Goal: Use online tool/utility: Utilize a website feature to perform a specific function

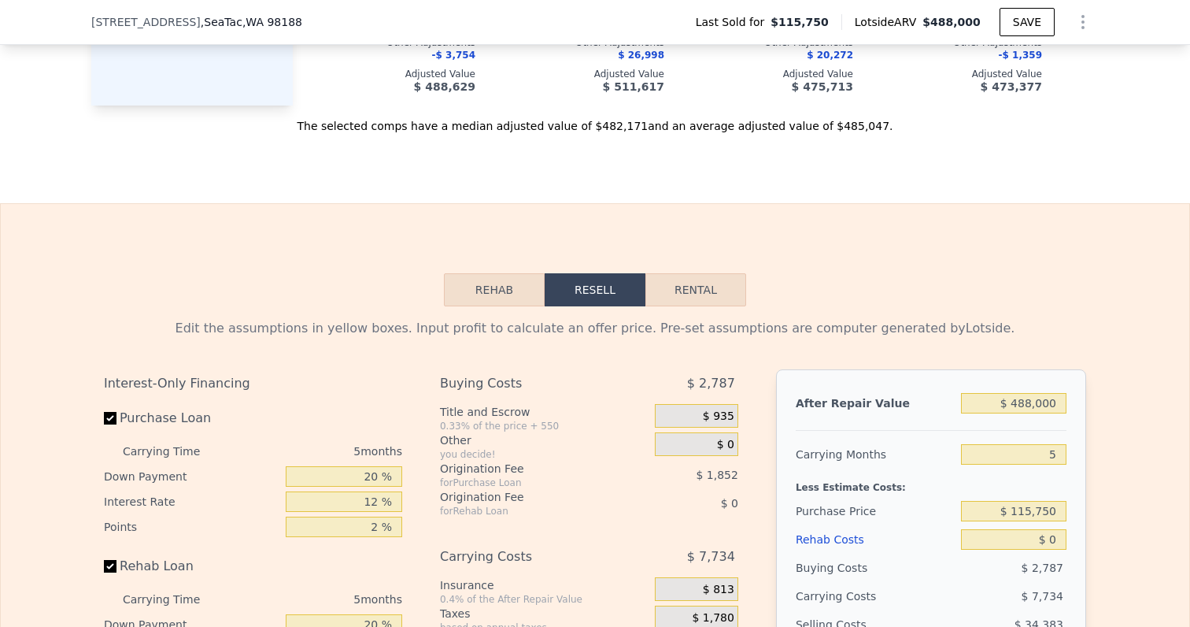
scroll to position [1868, 0]
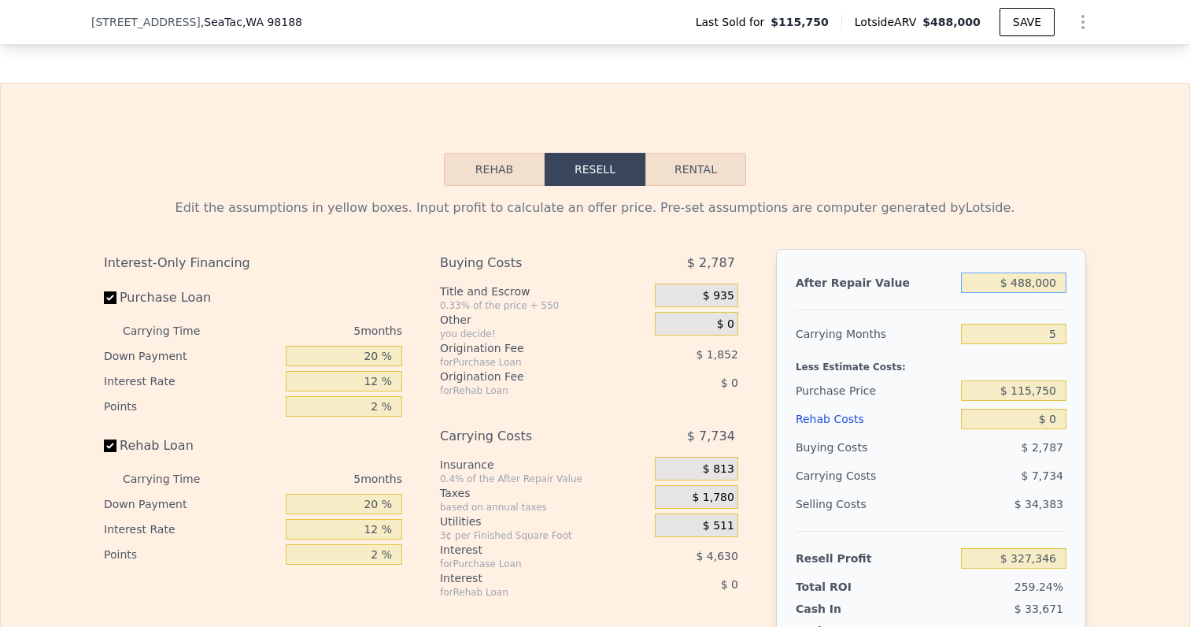
drag, startPoint x: 1014, startPoint y: 286, endPoint x: 1123, endPoint y: 286, distance: 109.4
click at [1123, 286] on div "Edit the assumptions in yellow boxes. Input profit to calculate an offer price.…" at bounding box center [595, 479] width 1189 height 586
type input "$ 5"
type input "-$ 126,003"
type input "$ 50"
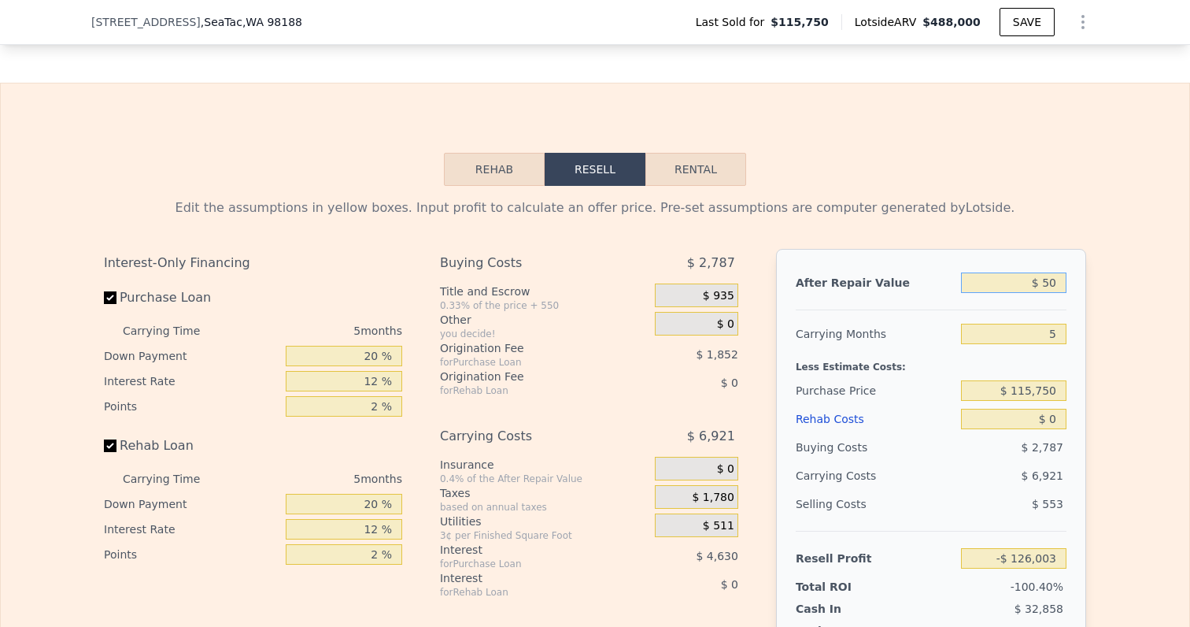
type input "-$ 125,961"
type input "$ 500"
type input "-$ 125,545"
type input "$ 5,000"
type input "-$ 121,363"
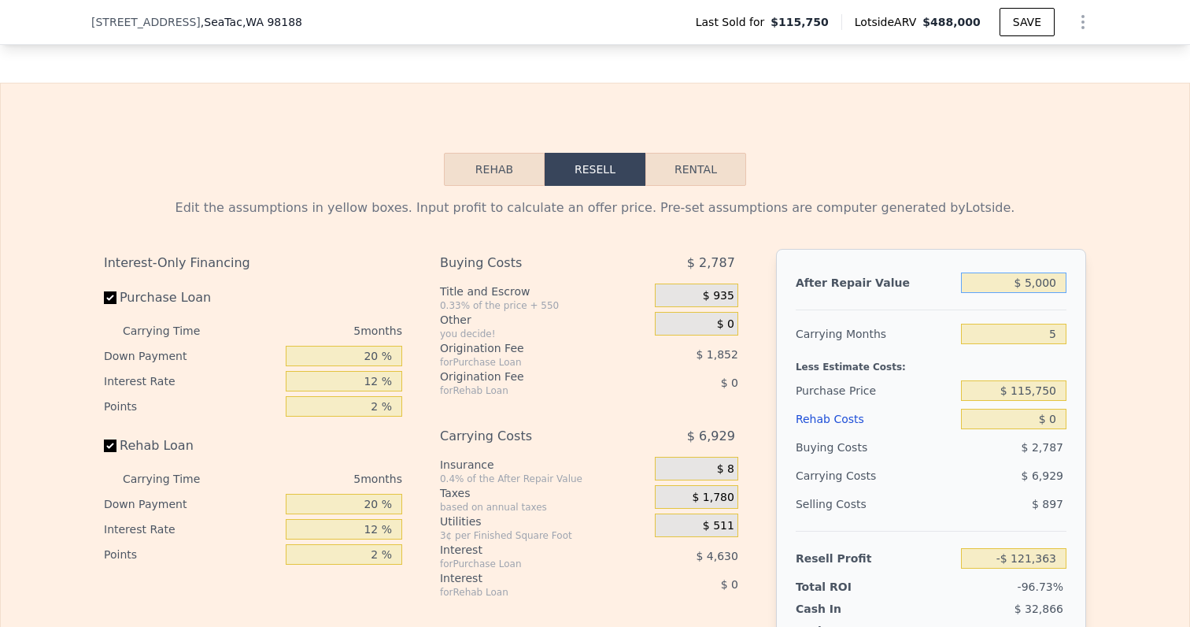
type input "$ 50,000"
type input "-$ 79,558"
type input "$ 500,000"
type input "$ 338,494"
drag, startPoint x: 1042, startPoint y: 334, endPoint x: 1103, endPoint y: 334, distance: 60.6
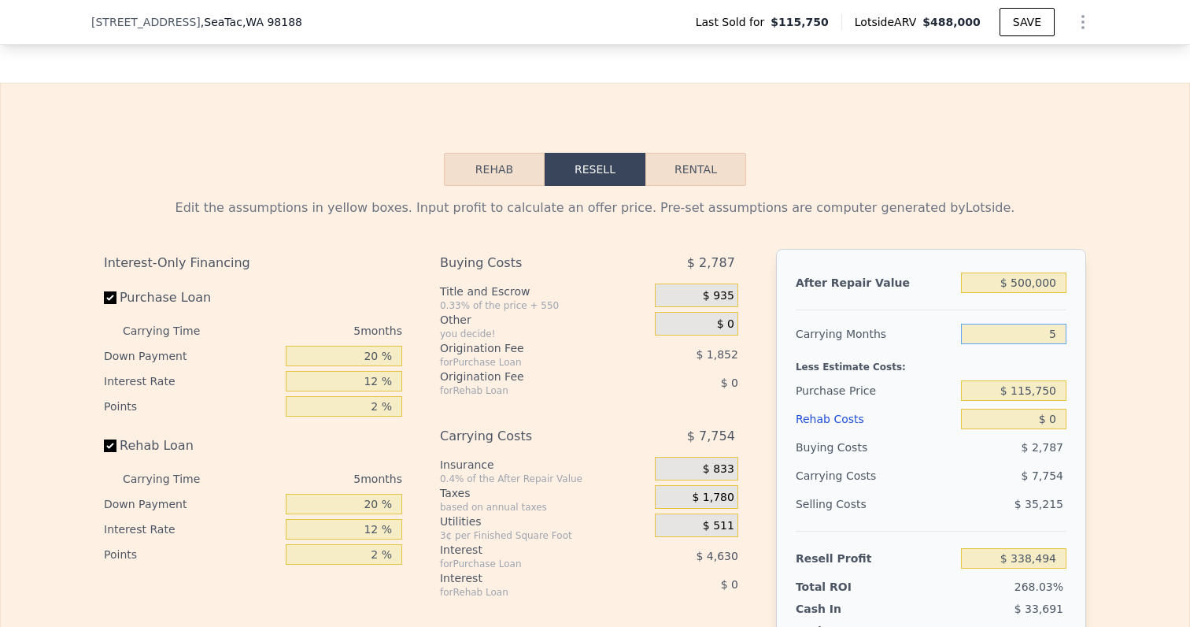
click at [1103, 334] on div "Edit the assumptions in yellow boxes. Input profit to calculate an offer price.…" at bounding box center [595, 479] width 1189 height 586
type input "4"
type input "$ 340,044"
type input "4"
click at [1079, 352] on div "After Repair Value $ 500,000 Carrying Months 4 Less Estimate Costs: Purchase Pr…" at bounding box center [931, 468] width 310 height 438
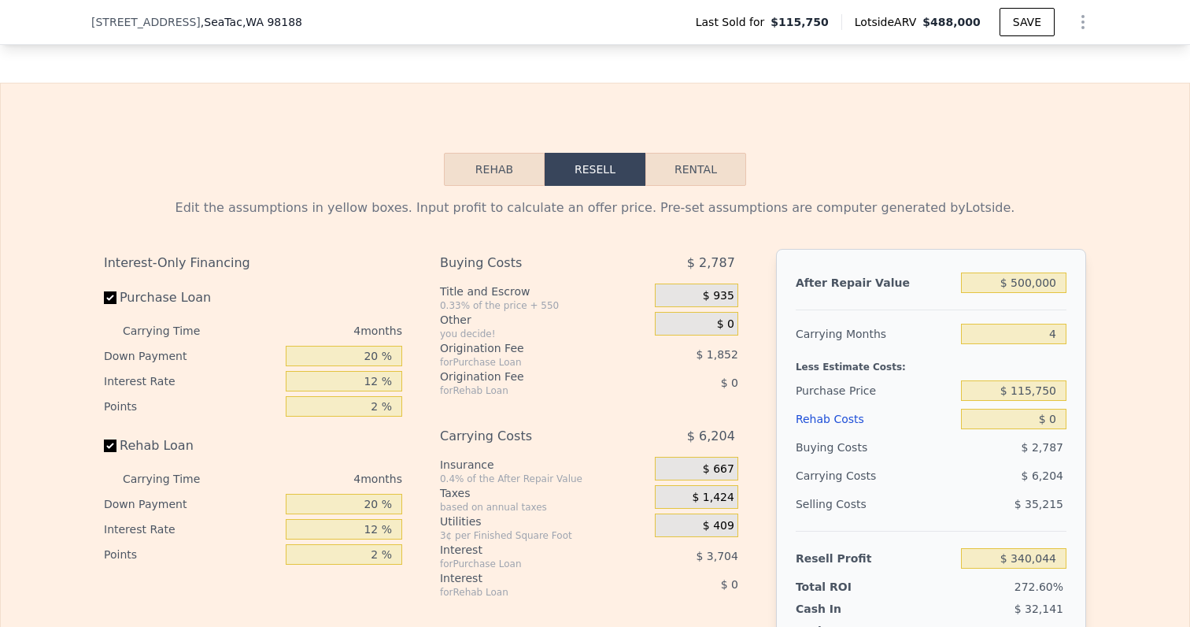
scroll to position [2027, 0]
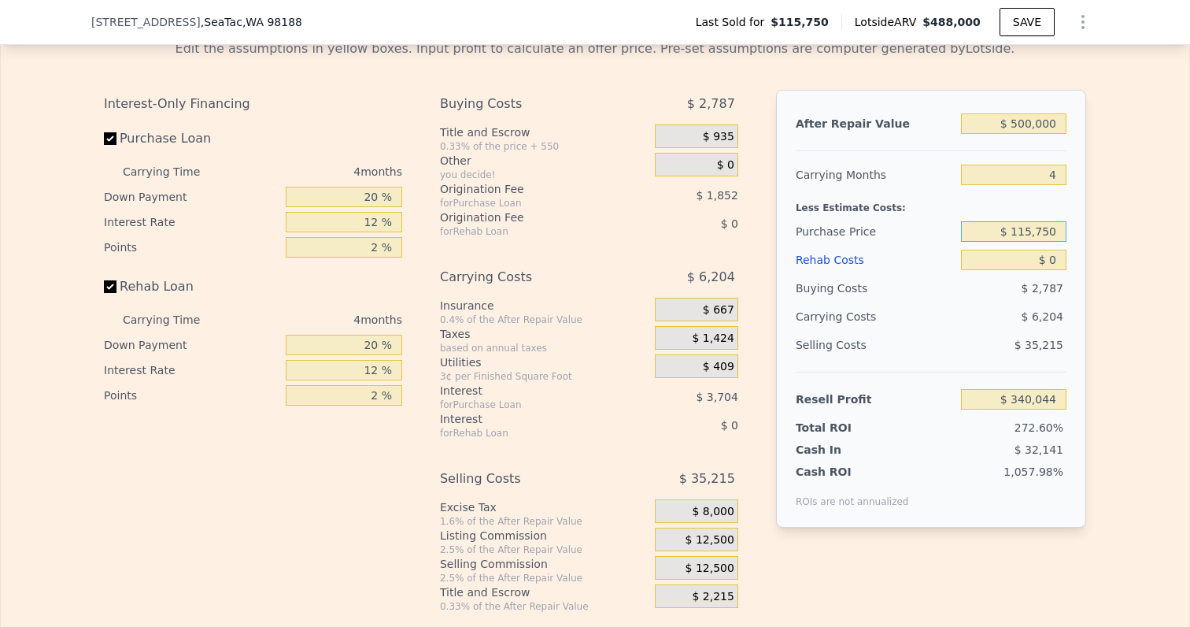
drag, startPoint x: 1019, startPoint y: 235, endPoint x: 1141, endPoint y: 235, distance: 122.0
click at [1141, 235] on div "Edit the assumptions in yellow boxes. Input profit to calculate an offer price.…" at bounding box center [595, 320] width 1189 height 586
type input "$ 340,000"
click at [1103, 263] on div "Edit the assumptions in yellow boxes. Input profit to calculate an offer price.…" at bounding box center [595, 320] width 1189 height 586
type input "$ 104,283"
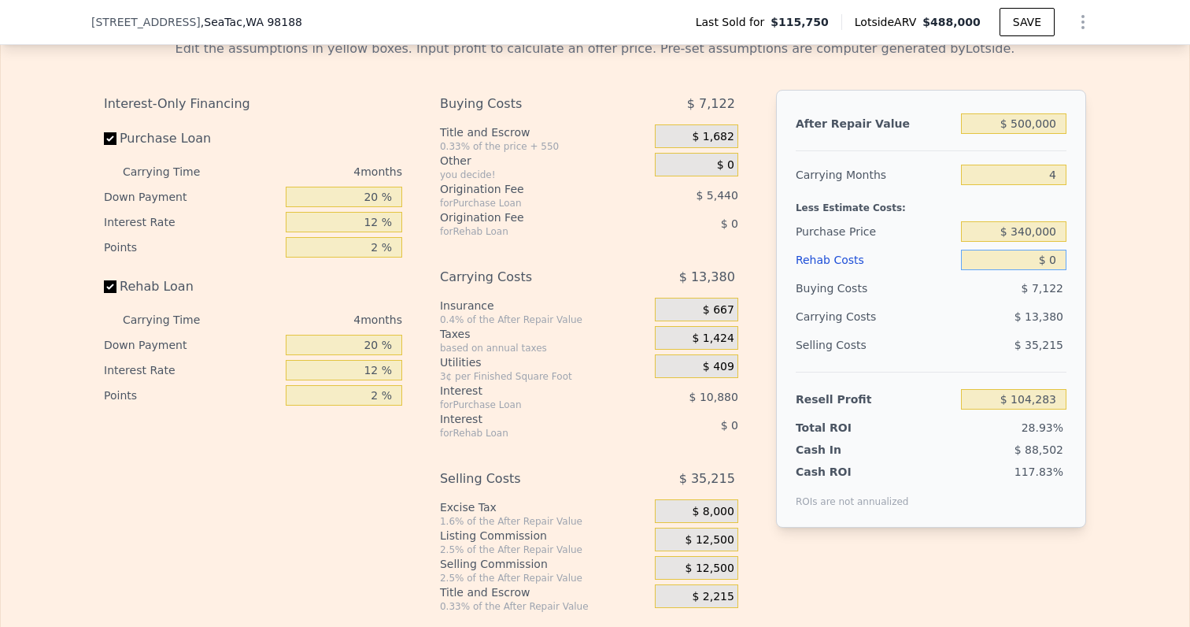
drag, startPoint x: 1050, startPoint y: 260, endPoint x: 1067, endPoint y: 260, distance: 17.3
click at [1067, 260] on div "After Repair Value $ 500,000 Carrying Months 4 Less Estimate Costs: Purchase Pr…" at bounding box center [931, 309] width 310 height 438
type input "$ 6"
type input "$ 104,277"
type input "$ 60"
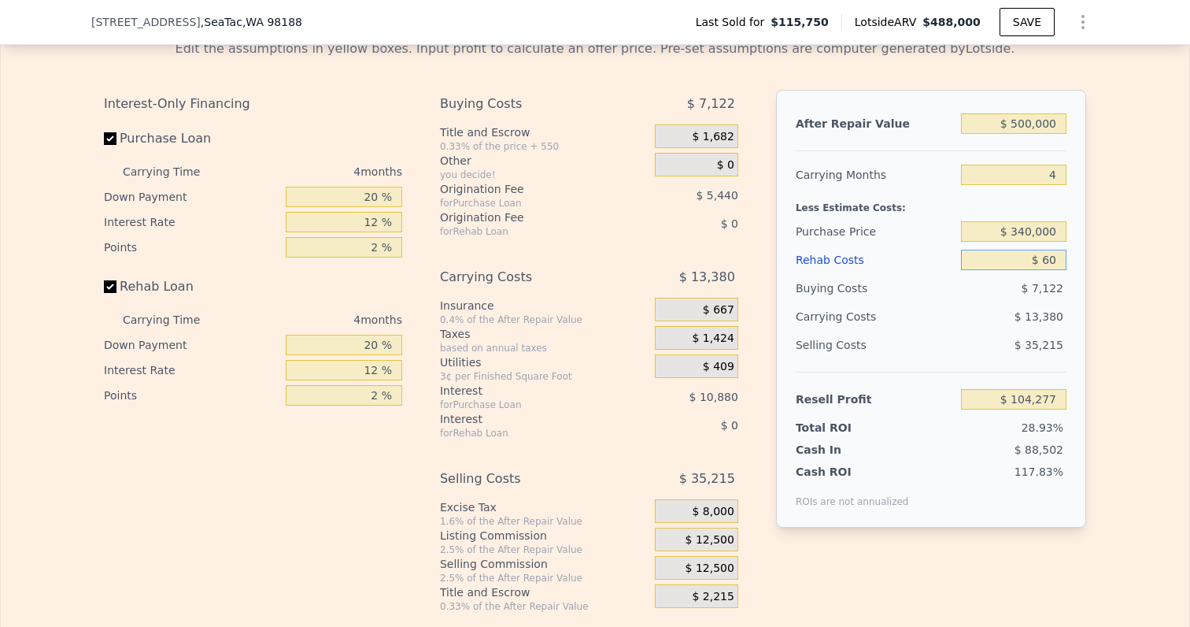
type input "$ 104,222"
type input "$ 600"
type input "$ 103,653"
type input "$ 6,000"
type input "$ 97,995"
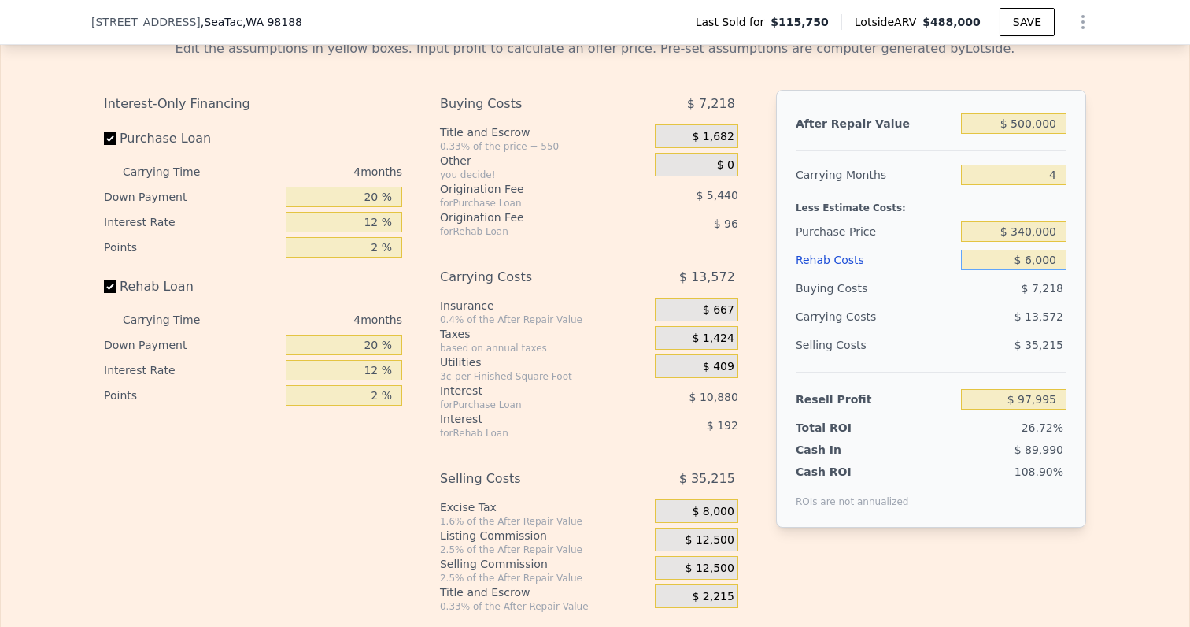
type input "$ 60,000"
type input "$ 41,403"
click at [1101, 327] on div "Edit the assumptions in yellow boxes. Input profit to calculate an offer price.…" at bounding box center [595, 320] width 1189 height 586
click at [719, 538] on span "$ 12,500" at bounding box center [710, 540] width 49 height 14
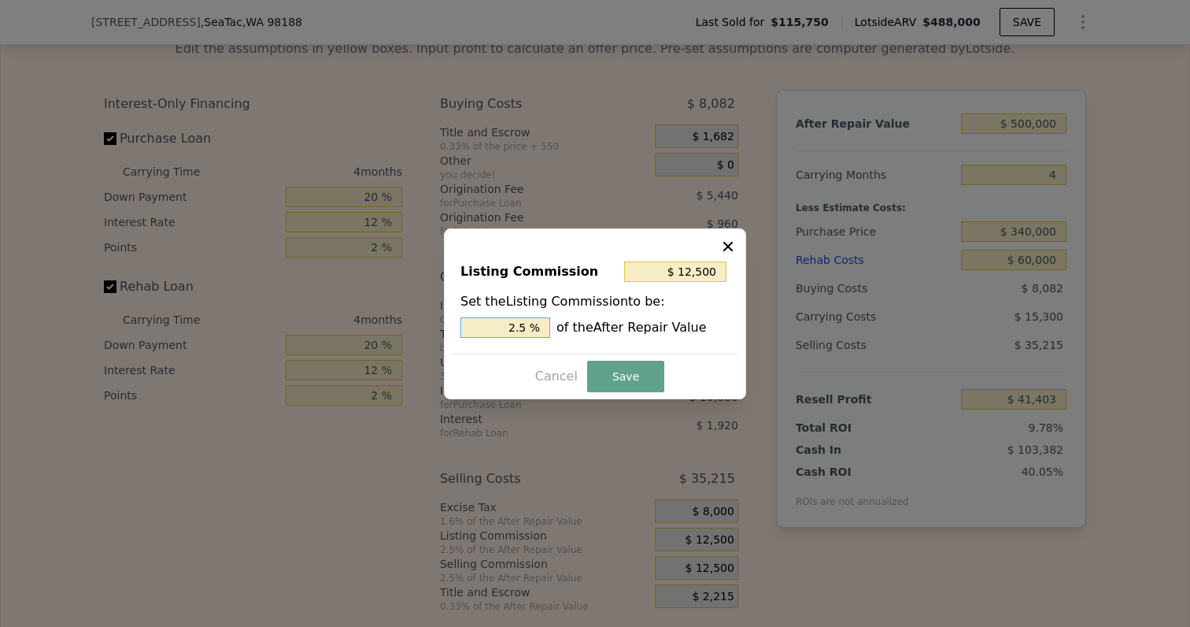
drag, startPoint x: 503, startPoint y: 327, endPoint x: 553, endPoint y: 327, distance: 49.6
click at [553, 327] on div "2.5 % of the After Repair Value" at bounding box center [594, 327] width 269 height 20
type input "$ 5,000"
type input "1. %"
type input "$ 7,500"
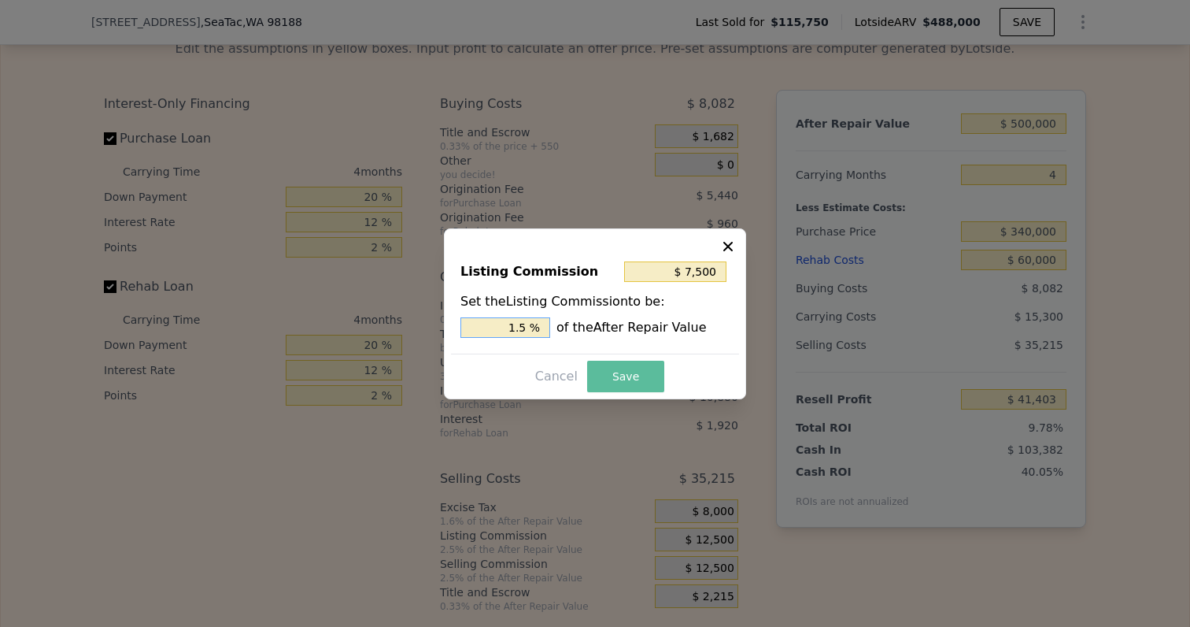
type input "1.5 %"
click at [634, 375] on button "Save" at bounding box center [625, 376] width 77 height 31
type input "$ 46,403"
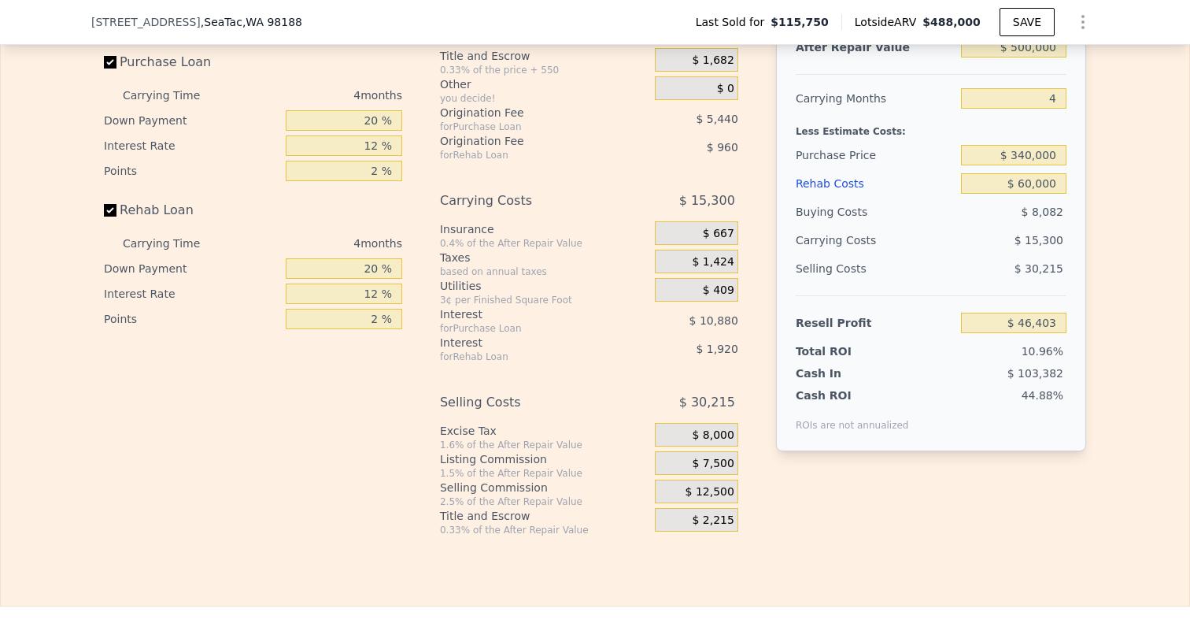
scroll to position [2090, 0]
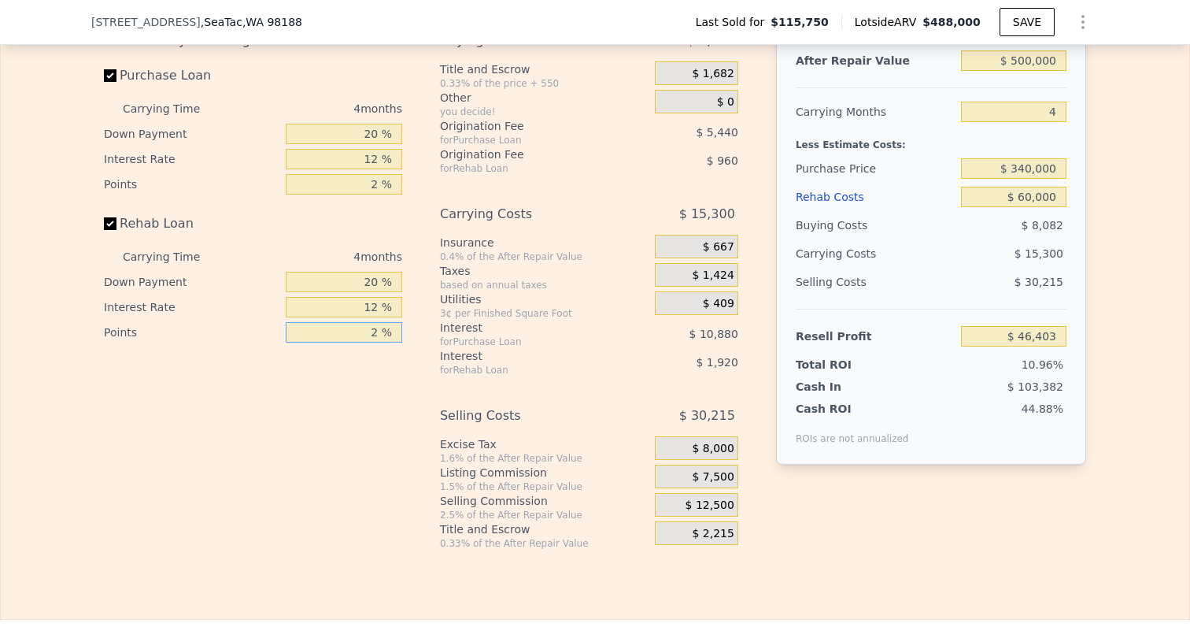
drag, startPoint x: 359, startPoint y: 335, endPoint x: 398, endPoint y: 335, distance: 39.4
click at [398, 335] on input "2 %" at bounding box center [344, 332] width 116 height 20
click at [348, 358] on div "Interest-Only Financing Purchase Loan Carrying Time 4 months Down Payment 20 % …" at bounding box center [259, 288] width 311 height 523
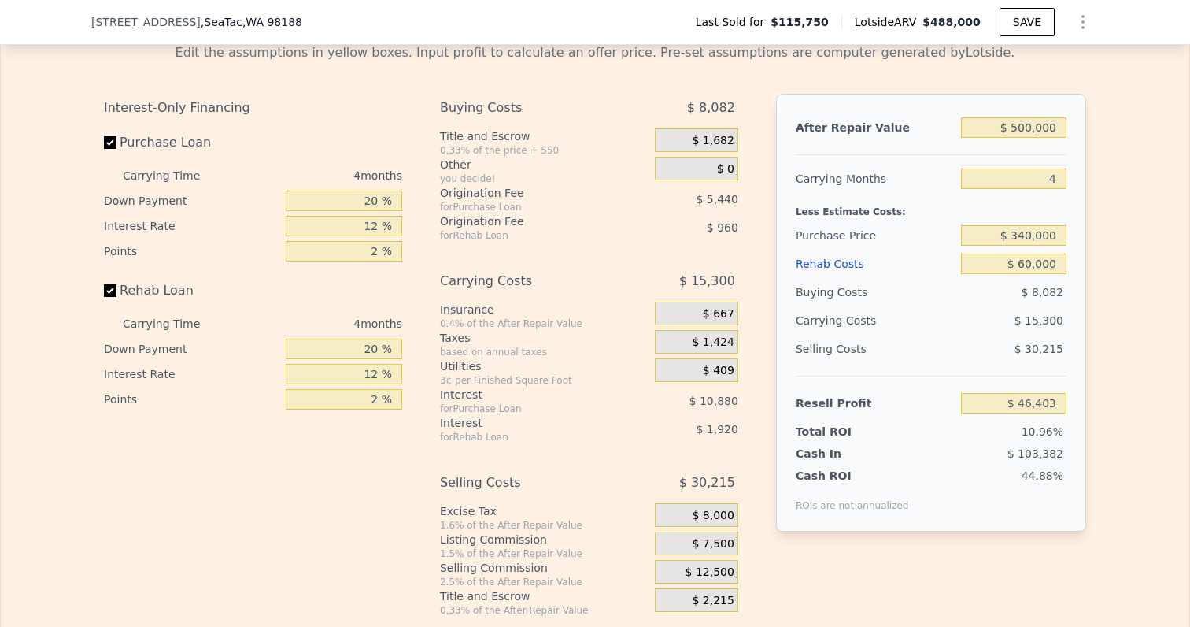
scroll to position [2002, 0]
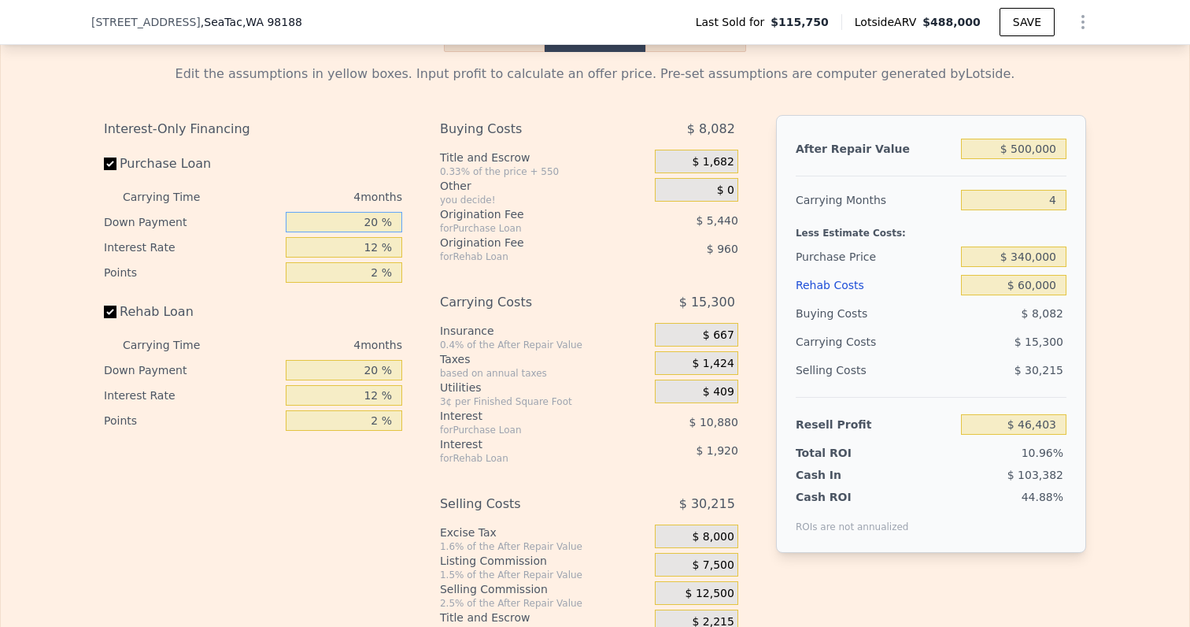
drag, startPoint x: 357, startPoint y: 224, endPoint x: 453, endPoint y: 223, distance: 96.8
click at [453, 223] on div "Interest-Only Financing Purchase Loan Carrying Time 4 months Down Payment 20 % …" at bounding box center [595, 376] width 982 height 523
type input "10 %"
type input "$ 44,363"
type input "10 %"
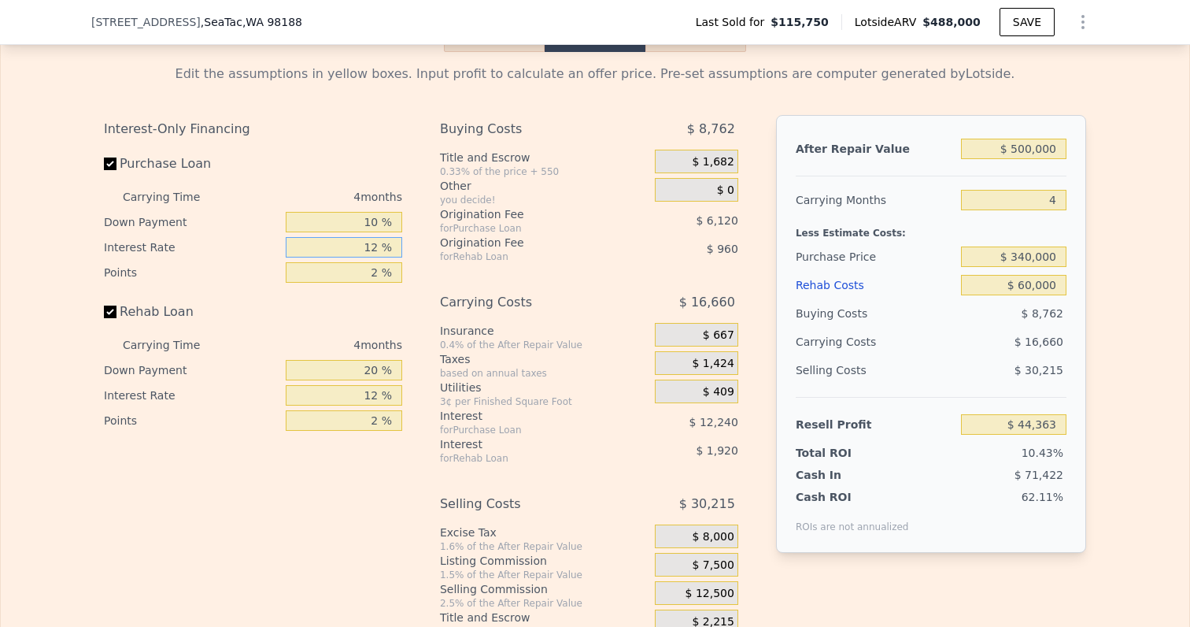
drag, startPoint x: 364, startPoint y: 250, endPoint x: 394, endPoint y: 250, distance: 29.9
click at [391, 250] on input "12 %" at bounding box center [344, 247] width 116 height 20
type input "1 %"
type input "$ 55,583"
type input "10 %"
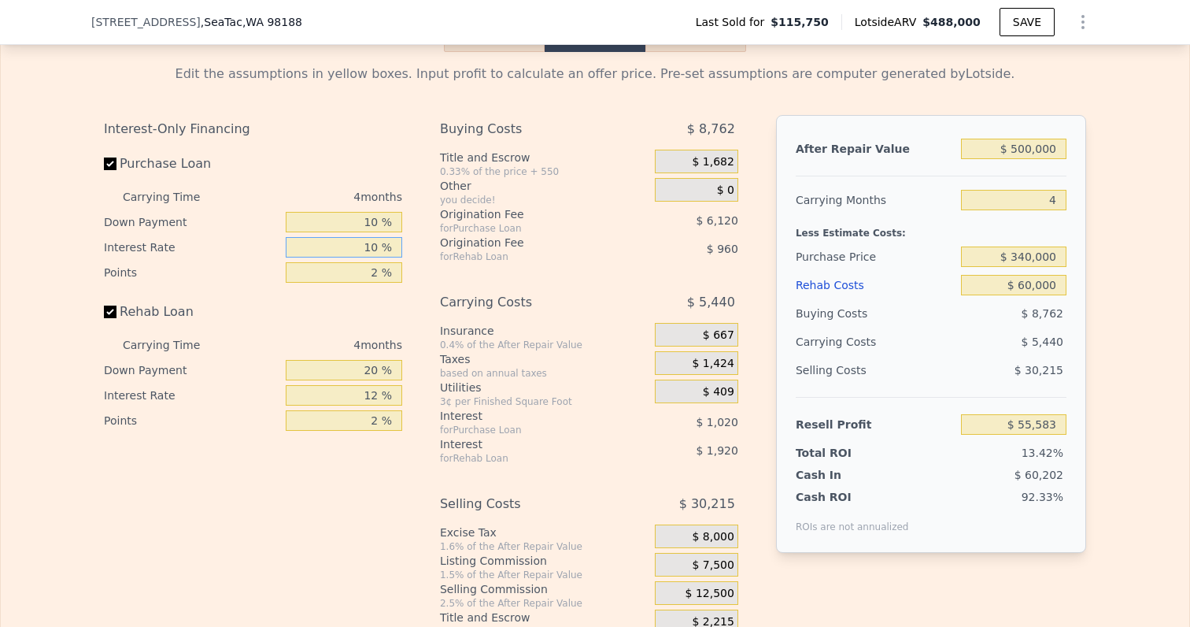
type input "$ 46,403"
type input "10 %"
click at [390, 272] on input "2 %" at bounding box center [344, 272] width 116 height 20
type input "1 %"
type input "$ 49,463"
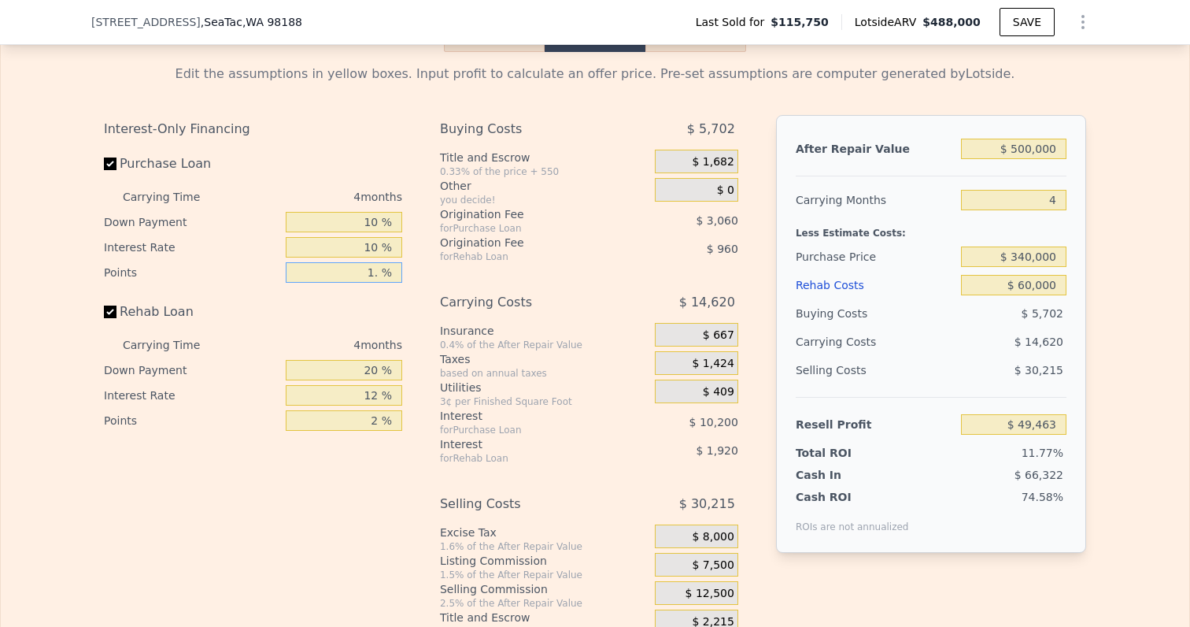
type input "1.5 %"
type input "$ 47,933"
type input "1.5 %"
drag, startPoint x: 368, startPoint y: 373, endPoint x: 457, endPoint y: 373, distance: 88.9
click at [457, 373] on div "Interest-Only Financing Purchase Loan Carrying Time 4 months Down Payment 10 % …" at bounding box center [595, 376] width 982 height 523
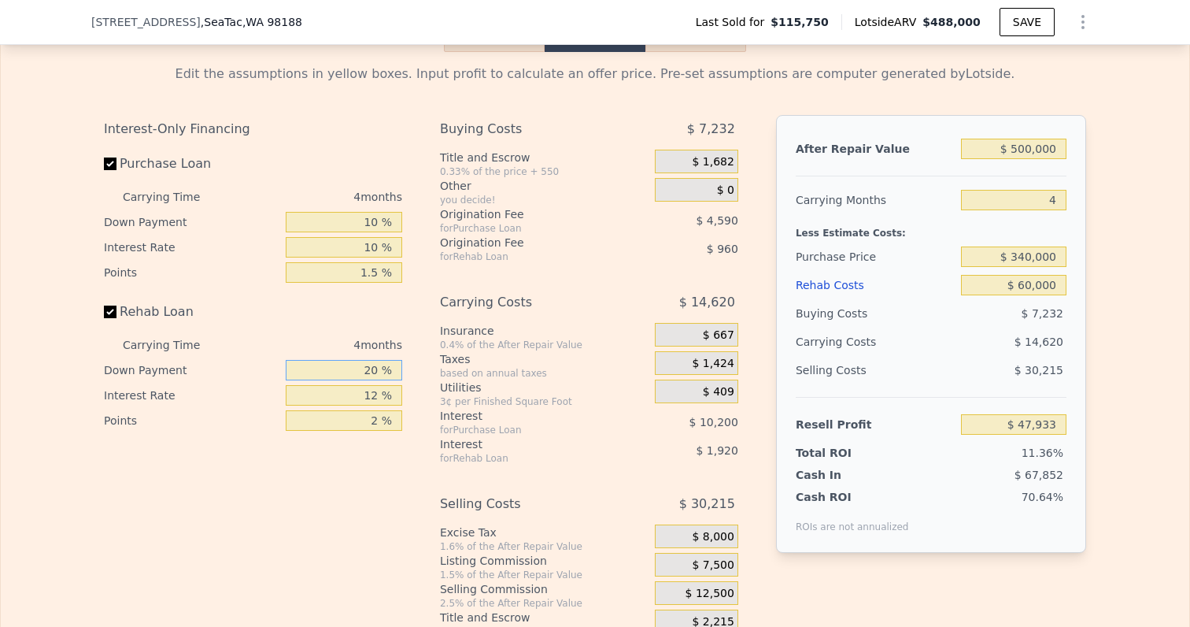
type input "1 %"
type input "$ 47,249"
type input "10 %"
type input "$ 47,573"
type input "10 %"
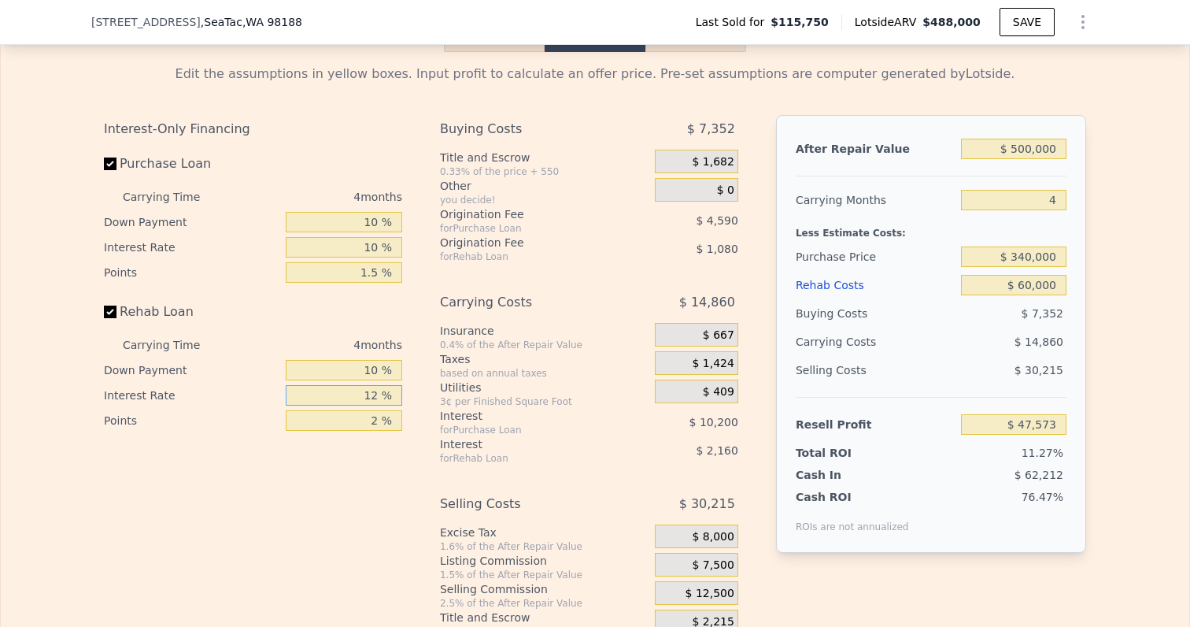
drag, startPoint x: 371, startPoint y: 397, endPoint x: 402, endPoint y: 397, distance: 31.5
click at [400, 397] on input "12 %" at bounding box center [344, 395] width 116 height 20
drag, startPoint x: 357, startPoint y: 398, endPoint x: 399, endPoint y: 397, distance: 41.7
click at [399, 397] on input "12 %" at bounding box center [344, 395] width 116 height 20
type input "1 %"
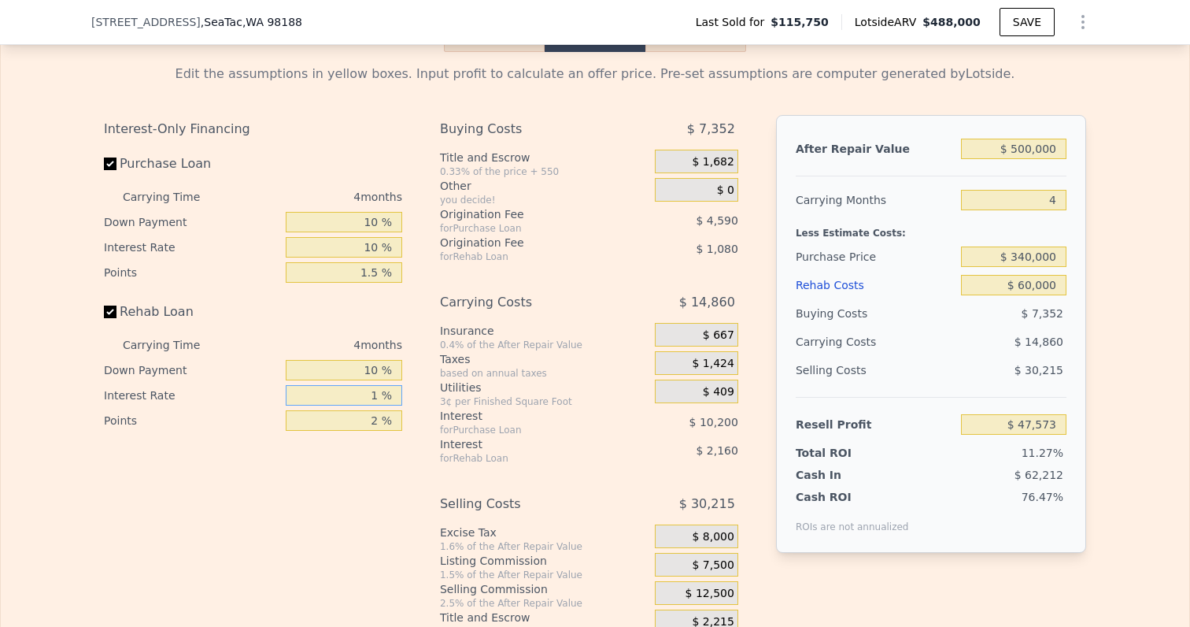
type input "$ 49,553"
type input "10 %"
type input "$ 47,933"
type input "10 %"
drag, startPoint x: 364, startPoint y: 418, endPoint x: 403, endPoint y: 417, distance: 39.4
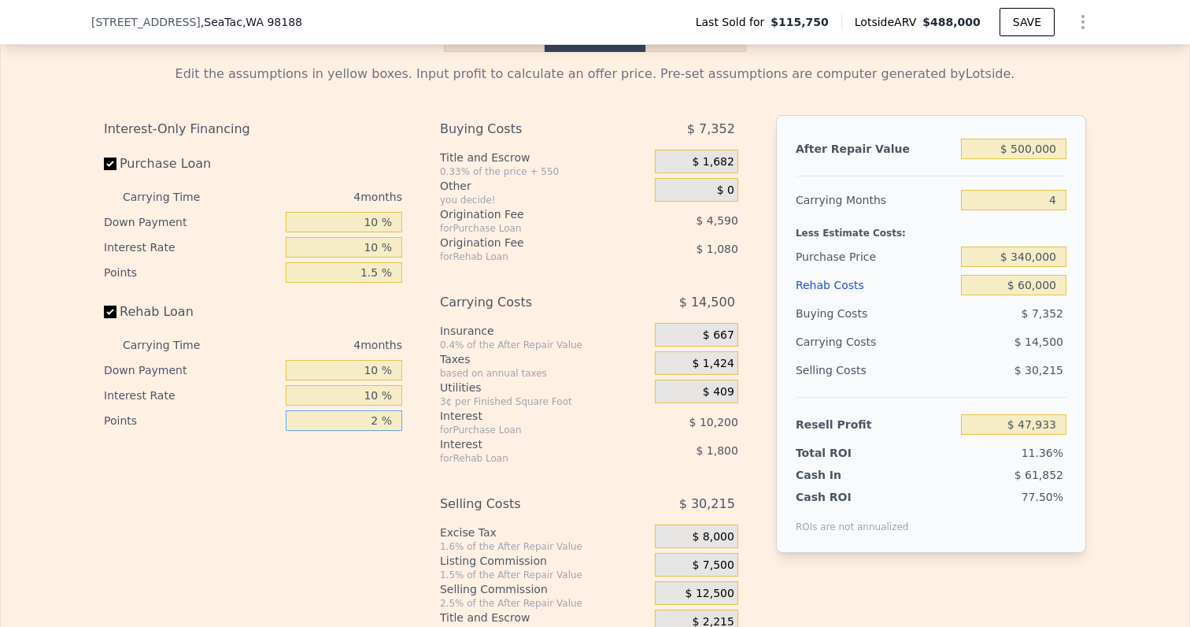
click at [403, 418] on div "Interest-Only Financing Purchase Loan Carrying Time 4 months Down Payment 10 % …" at bounding box center [259, 376] width 311 height 523
type input "1 %"
type input "$ 48,473"
type input "1.5 %"
type input "$ 48,203"
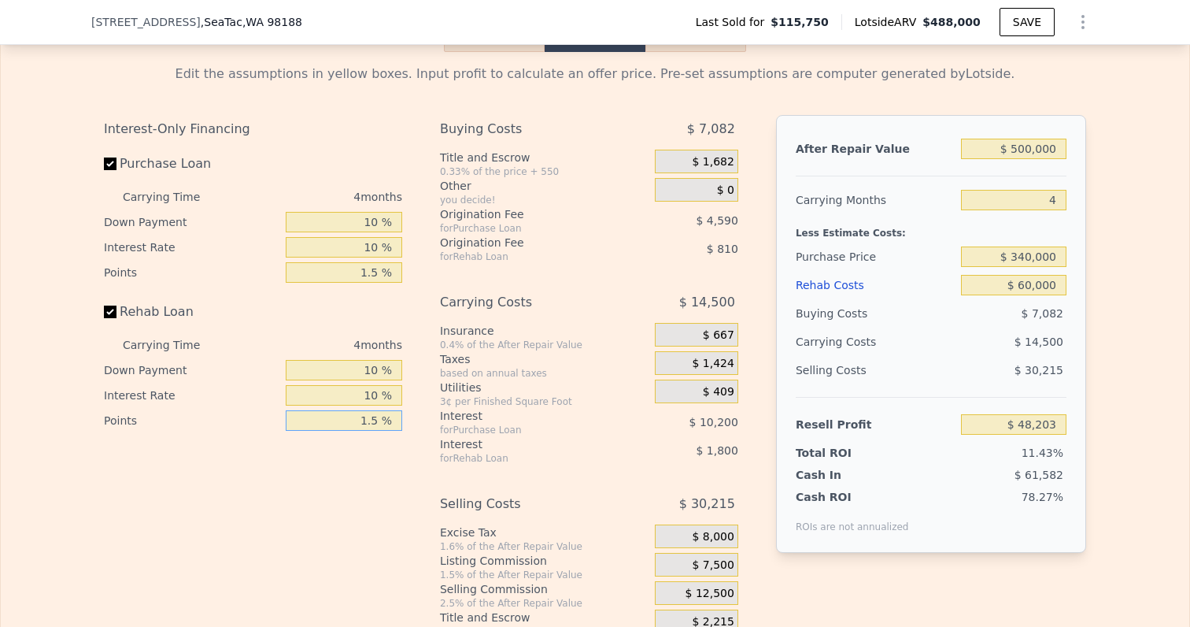
type input "1.5 %"
click at [388, 474] on div "Interest-Only Financing Purchase Loan Carrying Time 4 months Down Payment 10 % …" at bounding box center [259, 376] width 311 height 523
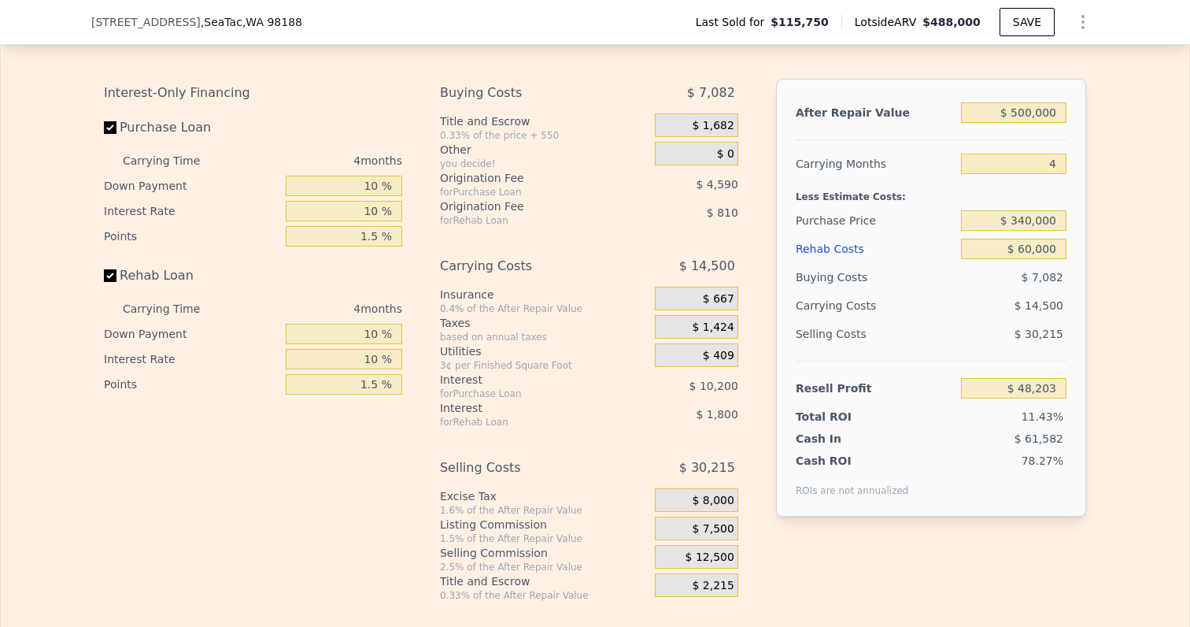
scroll to position [2072, 0]
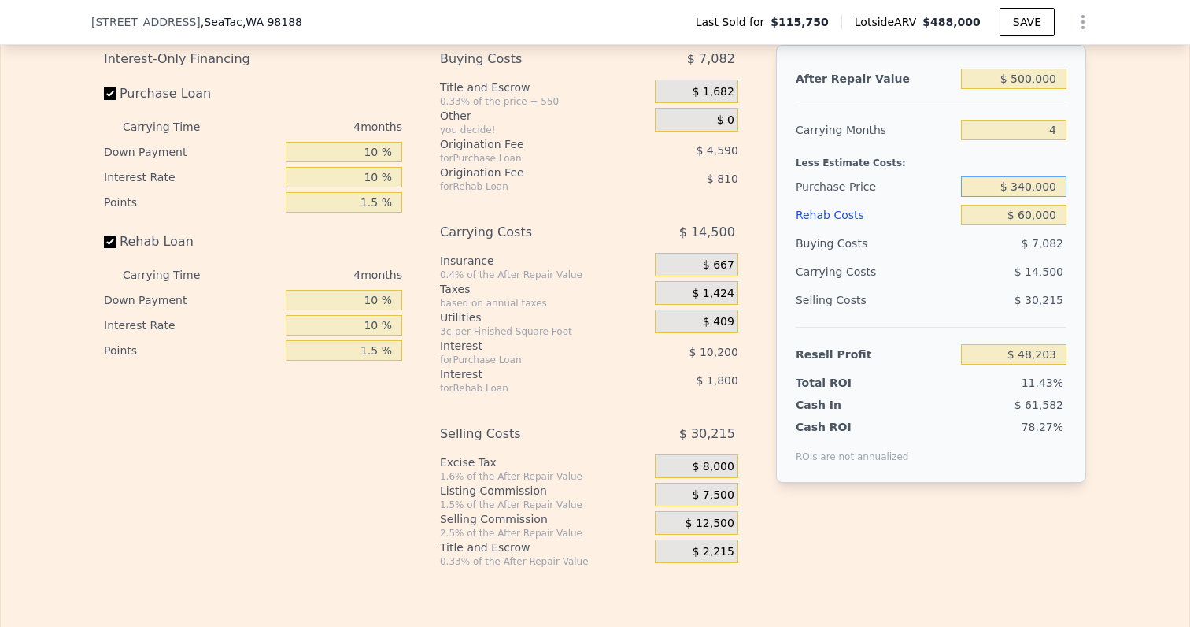
drag, startPoint x: 1020, startPoint y: 188, endPoint x: 1068, endPoint y: 188, distance: 48.0
click at [1068, 188] on div "After Repair Value $ 500,000 Carrying Months 4 Less Estimate Costs: Purchase Pr…" at bounding box center [931, 264] width 310 height 438
type input "$ 330,000"
type input "$ 58,671"
click at [1085, 221] on div "After Repair Value $ 500,000 Carrying Months 4 Less Estimate Costs: Purchase Pr…" at bounding box center [931, 264] width 310 height 438
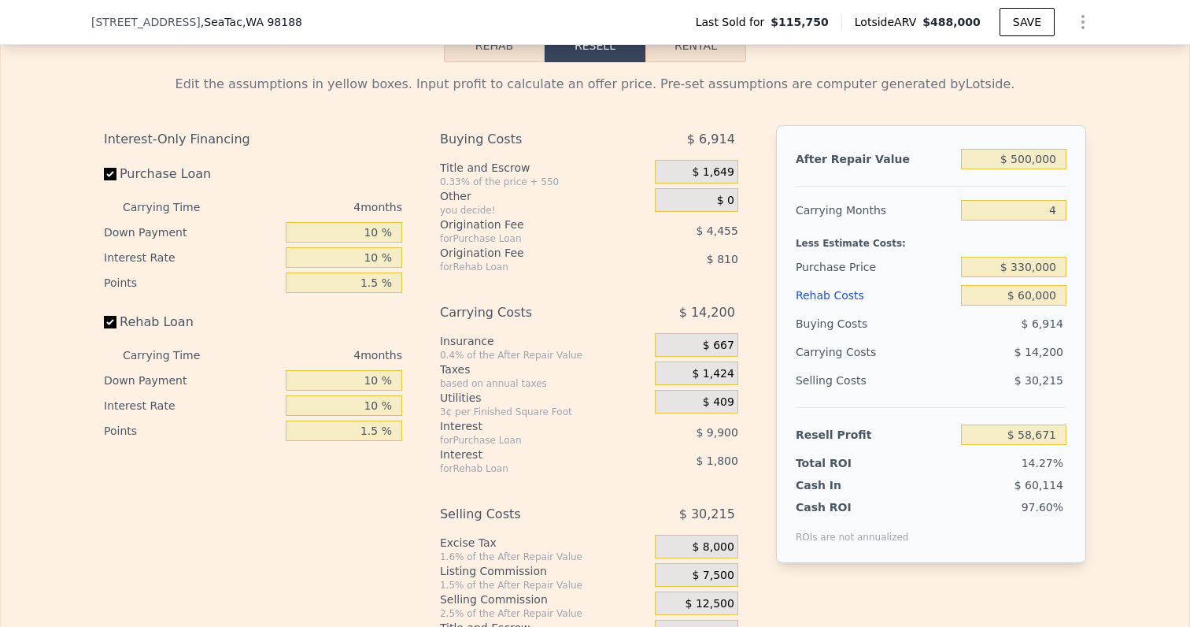
scroll to position [1983, 0]
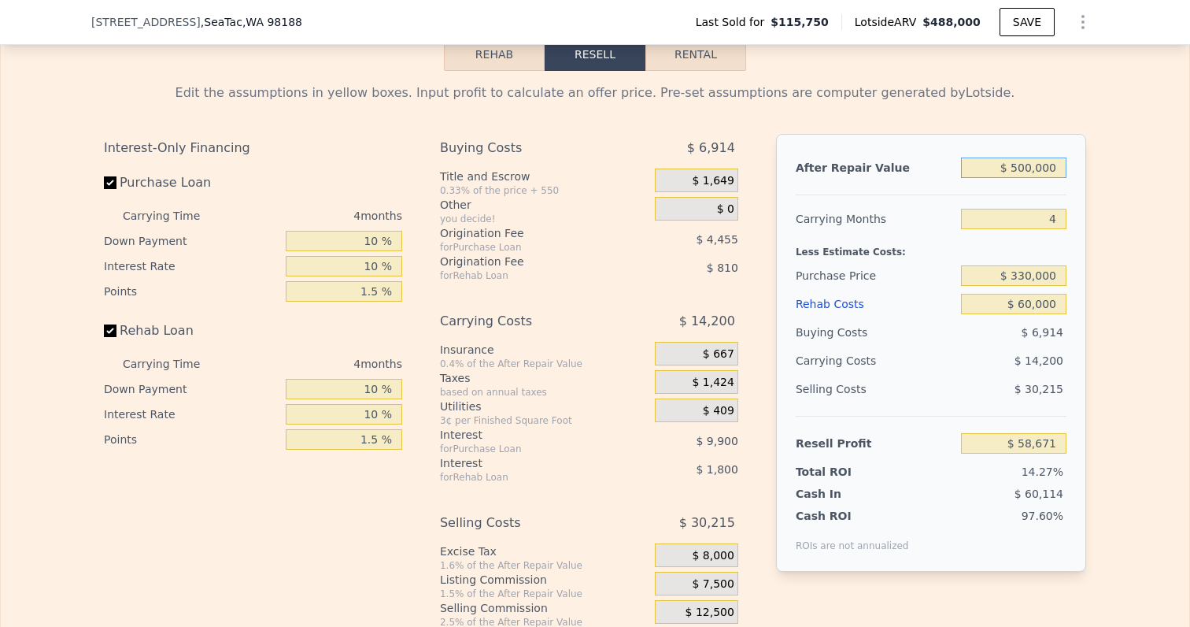
drag, startPoint x: 1019, startPoint y: 168, endPoint x: 1068, endPoint y: 168, distance: 48.8
click at [1069, 168] on div "After Repair Value $ 500,000 Carrying Months 4 Less Estimate Costs: Purchase Pr…" at bounding box center [931, 353] width 310 height 438
click at [1089, 176] on div "Edit the assumptions in yellow boxes. Input profit to calculate an offer price.…" at bounding box center [595, 364] width 1008 height 586
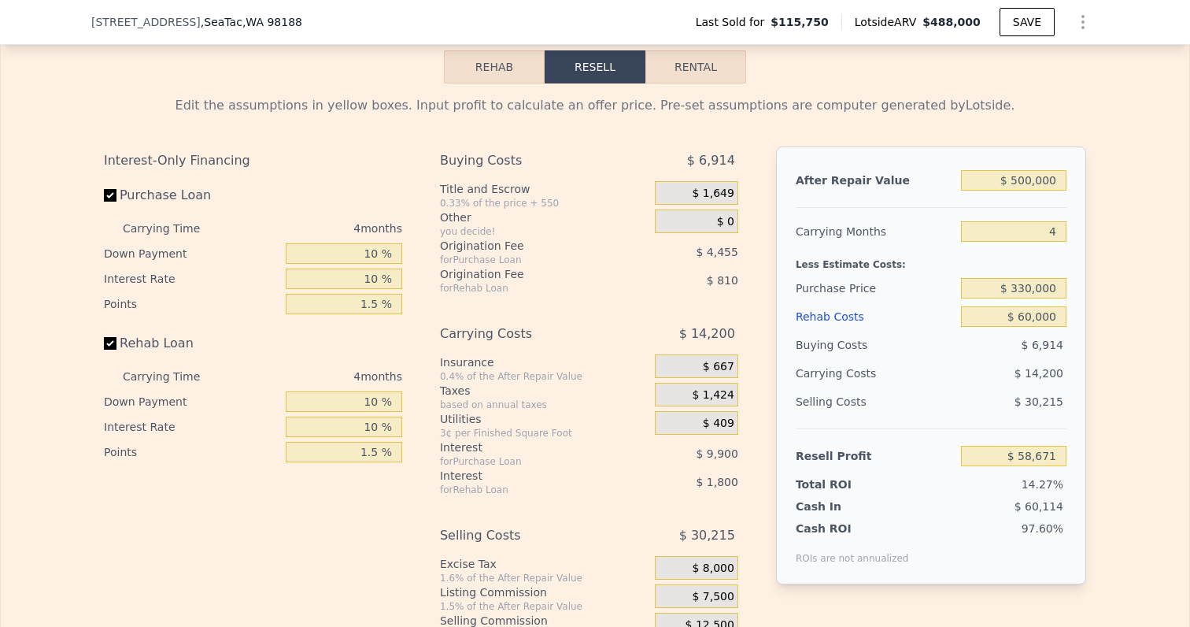
scroll to position [1976, 0]
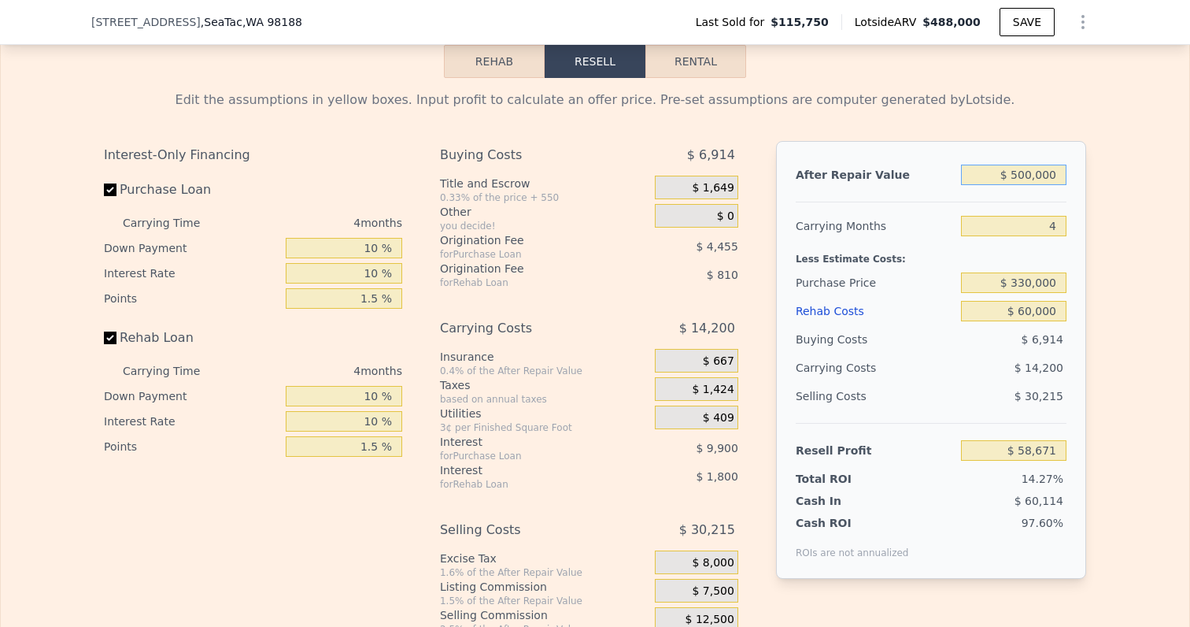
drag, startPoint x: 1021, startPoint y: 173, endPoint x: 1057, endPoint y: 172, distance: 36.2
click at [1057, 172] on input "$ 500,000" at bounding box center [1013, 175] width 105 height 20
type input "$ 51"
type input "-$ 410,949"
type input "$ 510"
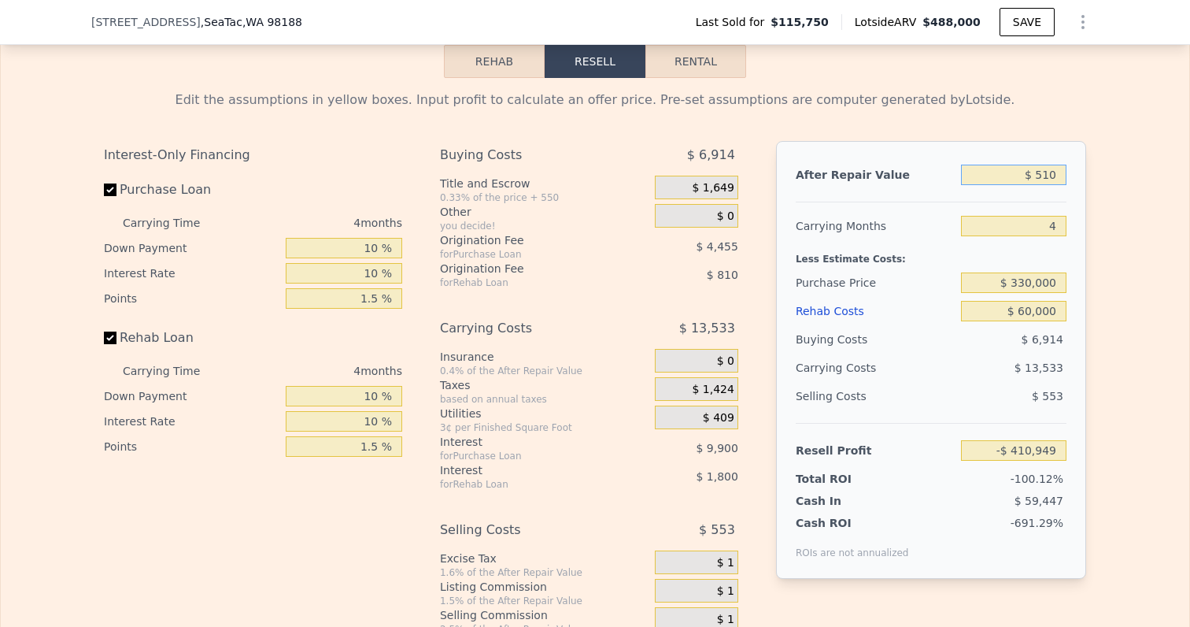
type input "-$ 410,519"
type input "$ 5,100"
type input "-$ 406,208"
type input "$ 51,000"
type input "-$ 363,091"
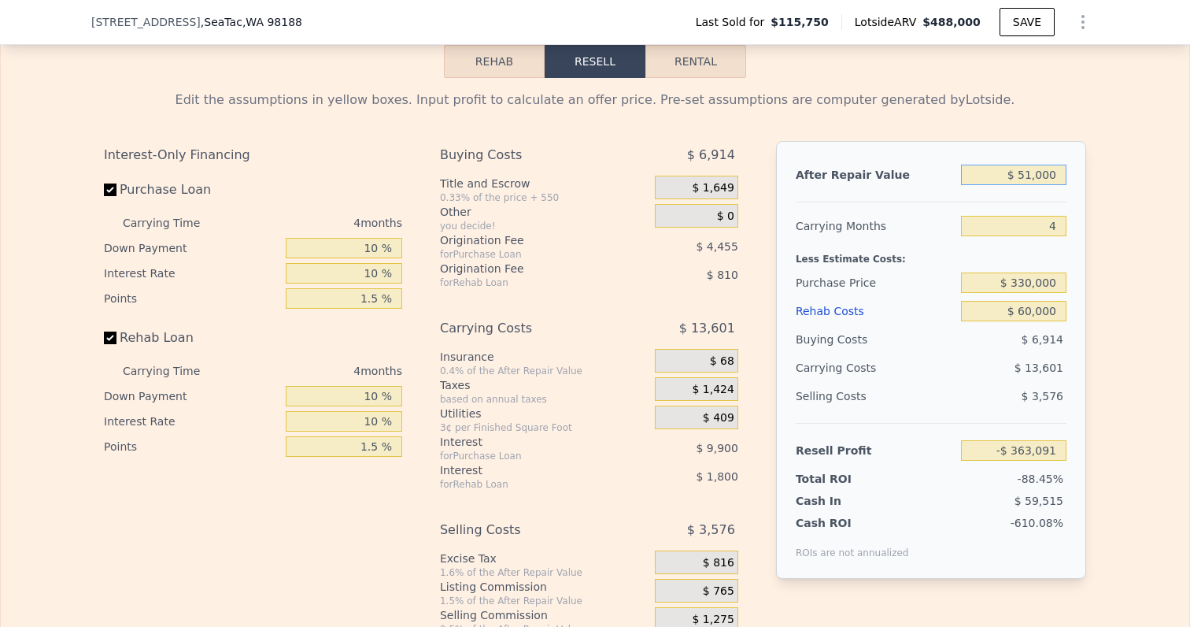
type input "$ 510,000"
type input "$ 68,065"
click at [1078, 227] on div "After Repair Value $ 510,000 Carrying Months 4 Less Estimate Costs: Purchase Pr…" at bounding box center [931, 360] width 310 height 438
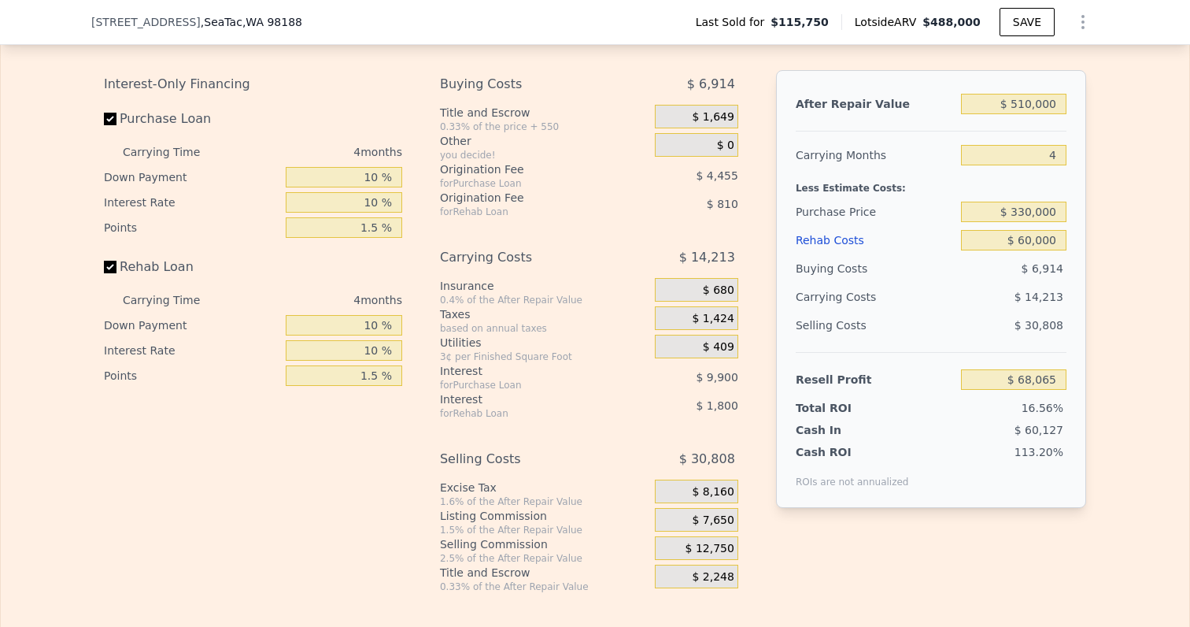
scroll to position [2059, 0]
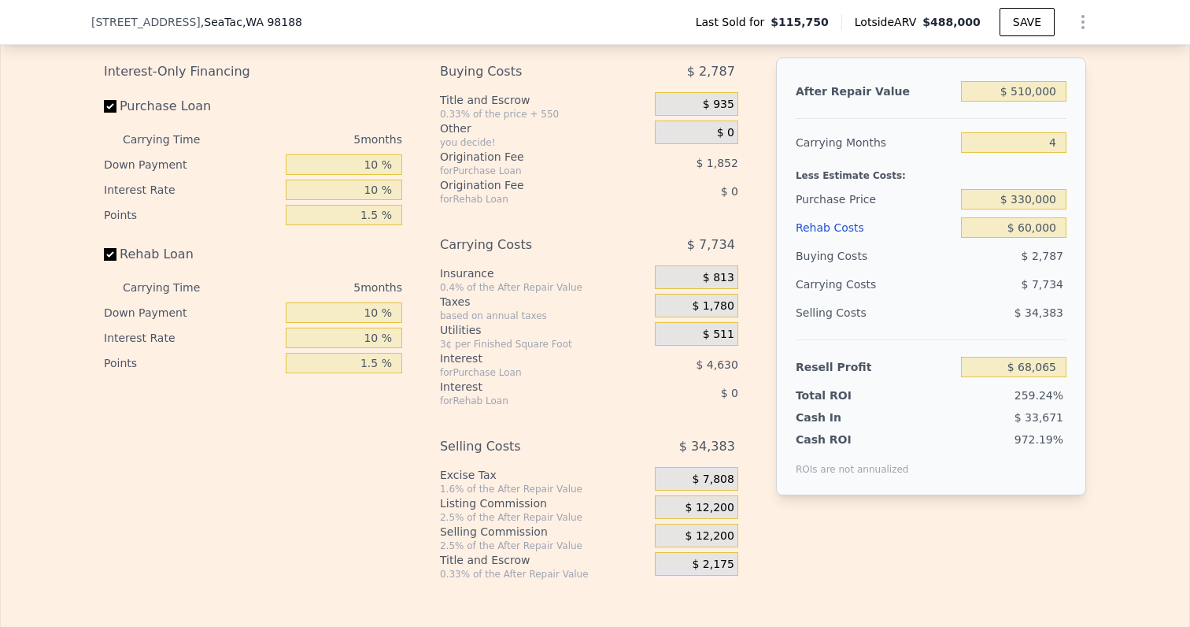
type input "$ 488,000"
type input "5"
type input "$ 0"
type input "$ 327,346"
drag, startPoint x: 1012, startPoint y: 93, endPoint x: 1094, endPoint y: 93, distance: 81.9
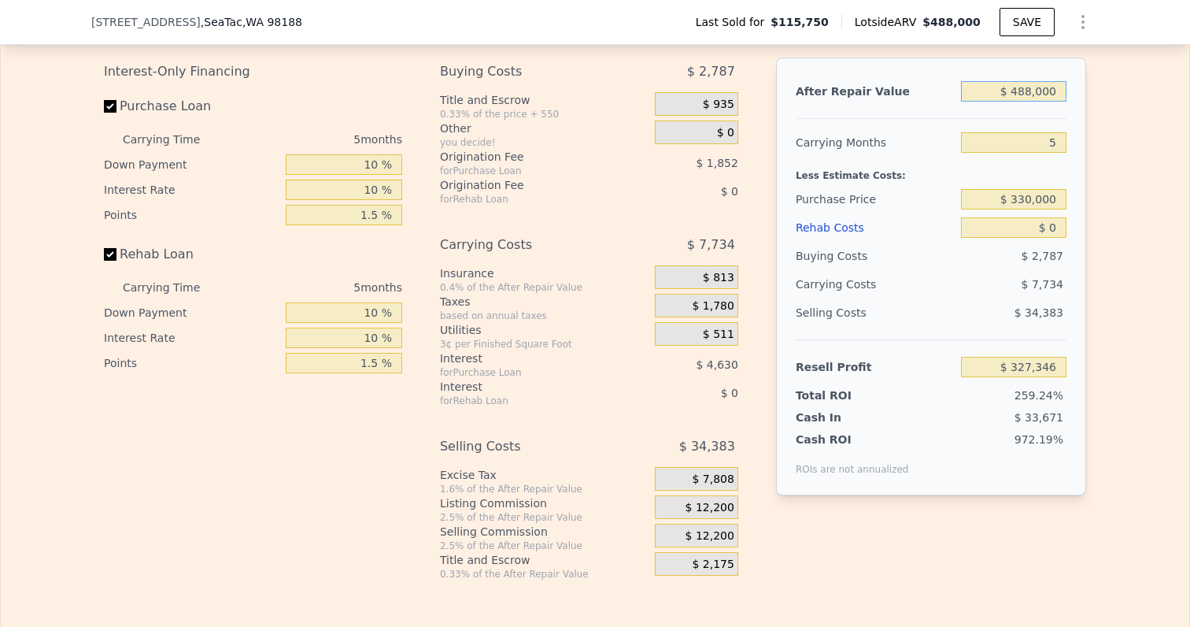
click at [1094, 93] on div "Edit the assumptions in yellow boxes. Input profit to calculate an offer price.…" at bounding box center [595, 287] width 1008 height 586
type input "$ 5"
type input "-$ 126,003"
type input "$ 51"
type input "-$ 125,960"
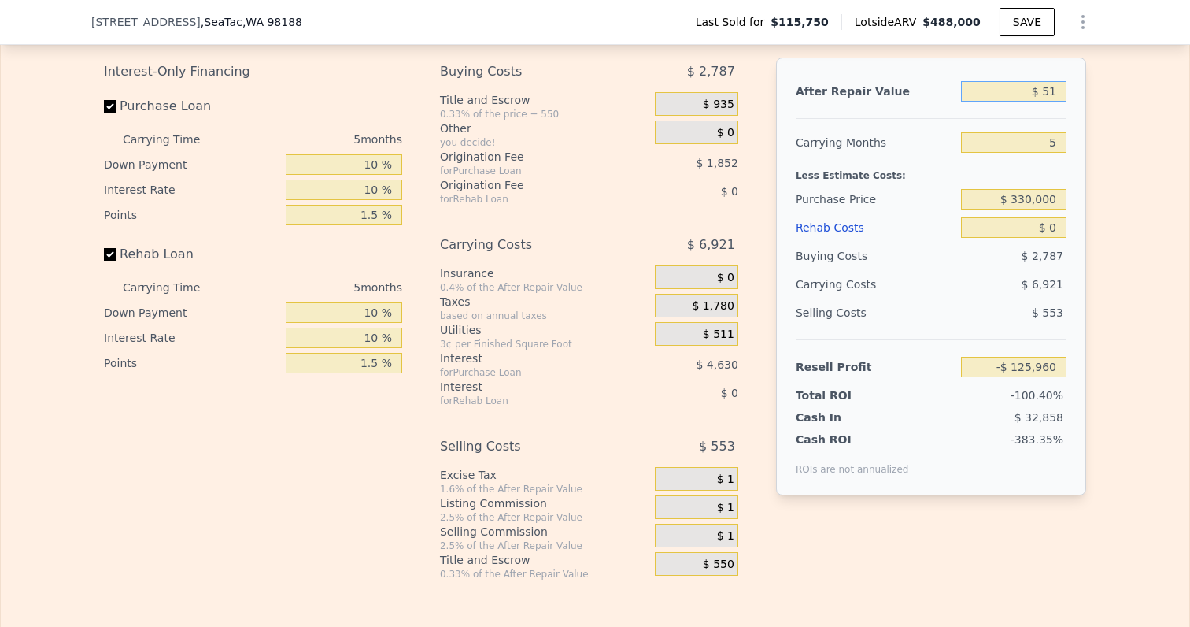
type input "$ 510"
type input "-$ 125,535"
type input "$ 5,100"
type input "-$ 121,272"
type input "$ 51,000"
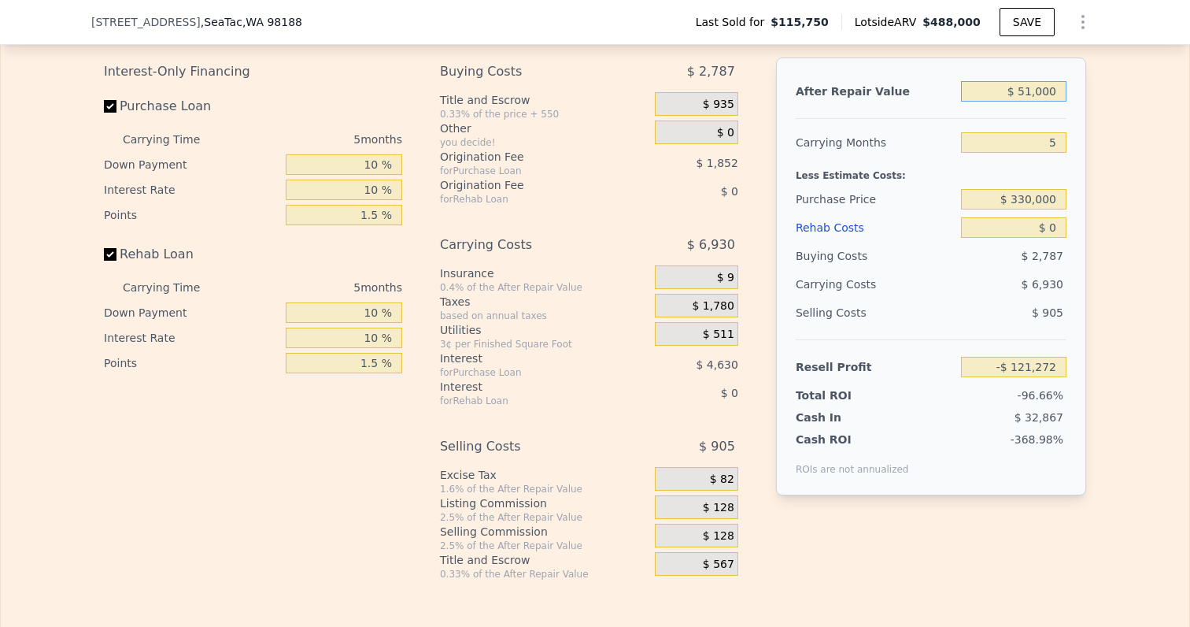
type input "-$ 78,629"
type input "$ 510,000"
type input "$ 347,784"
click at [1105, 128] on div "Edit the assumptions in yellow boxes. Input profit to calculate an offer price.…" at bounding box center [595, 287] width 1189 height 586
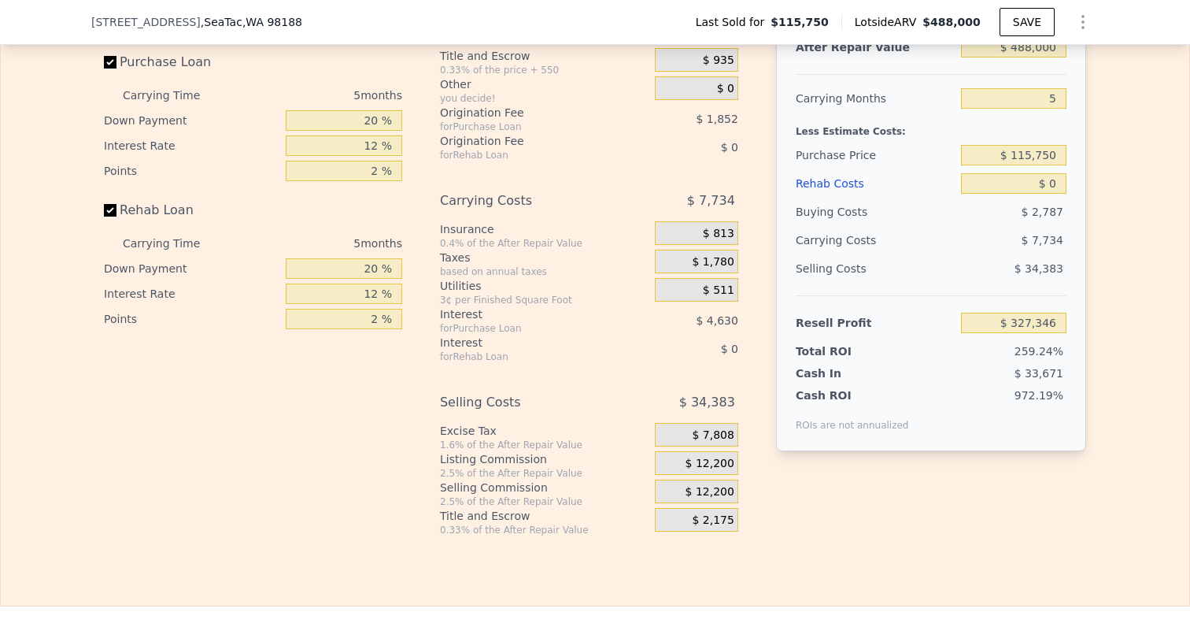
scroll to position [2106, 0]
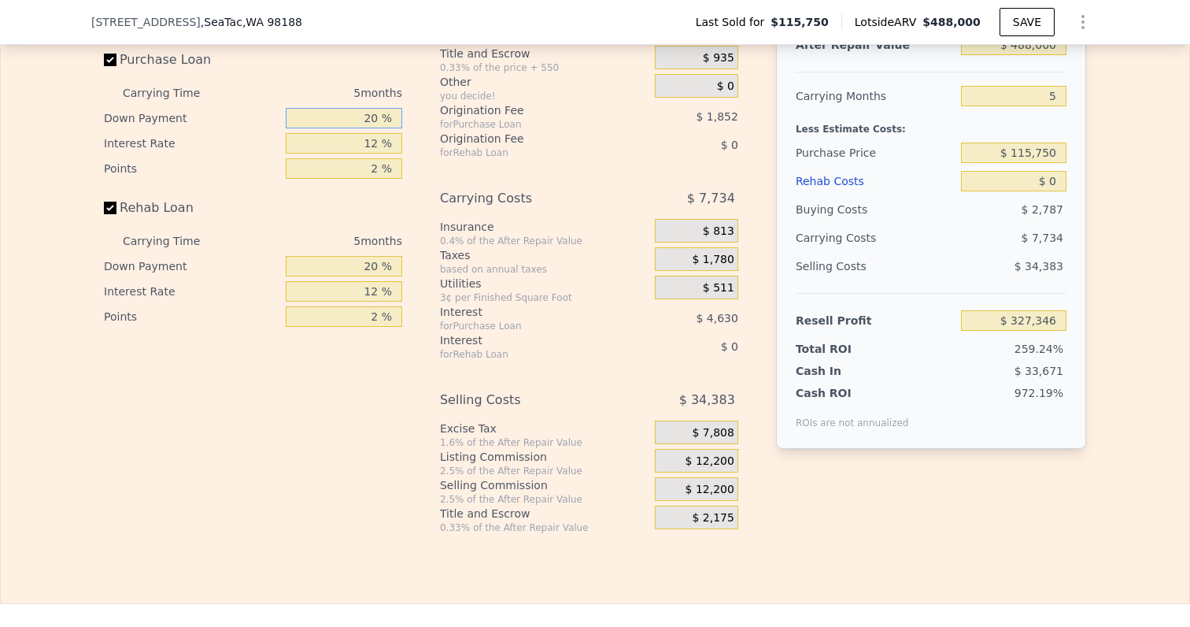
drag, startPoint x: 363, startPoint y: 117, endPoint x: 407, endPoint y: 117, distance: 44.1
click at [407, 117] on div "Interest-Only Financing Purchase Loan Carrying Time 5 months Down Payment 20 % …" at bounding box center [259, 272] width 311 height 523
type input "1 %"
type input "$ 325,806"
type input "10 %"
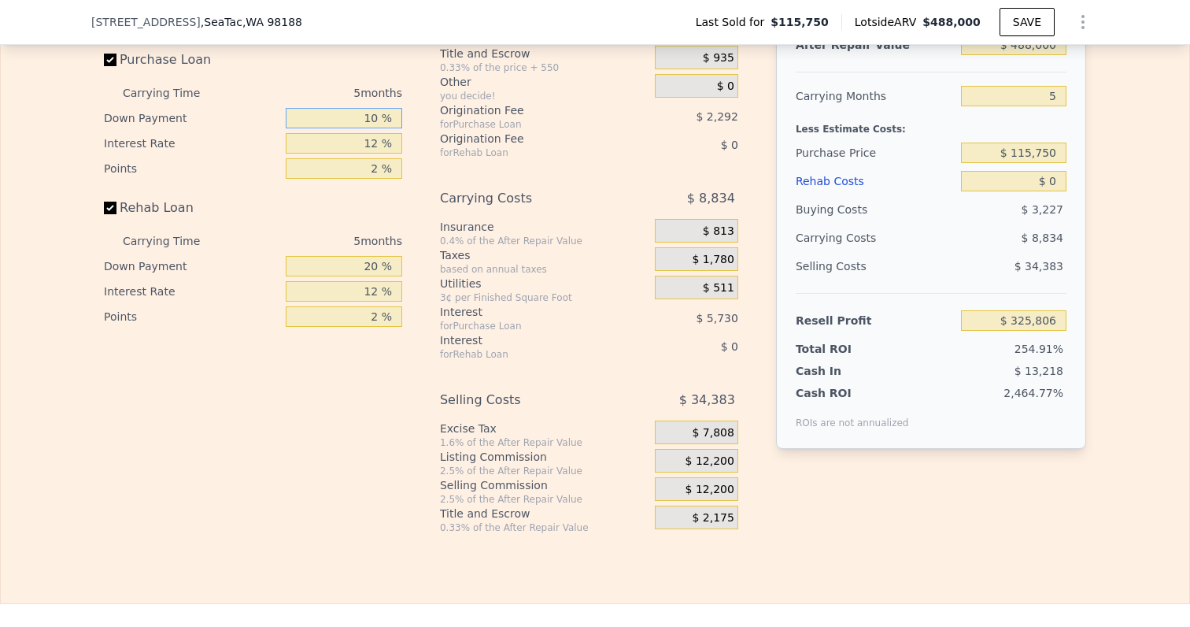
type input "$ 326,534"
type input "10 %"
drag, startPoint x: 361, startPoint y: 137, endPoint x: 400, endPoint y: 137, distance: 38.6
click at [400, 137] on input "12 %" at bounding box center [344, 143] width 116 height 20
type input "1 %"
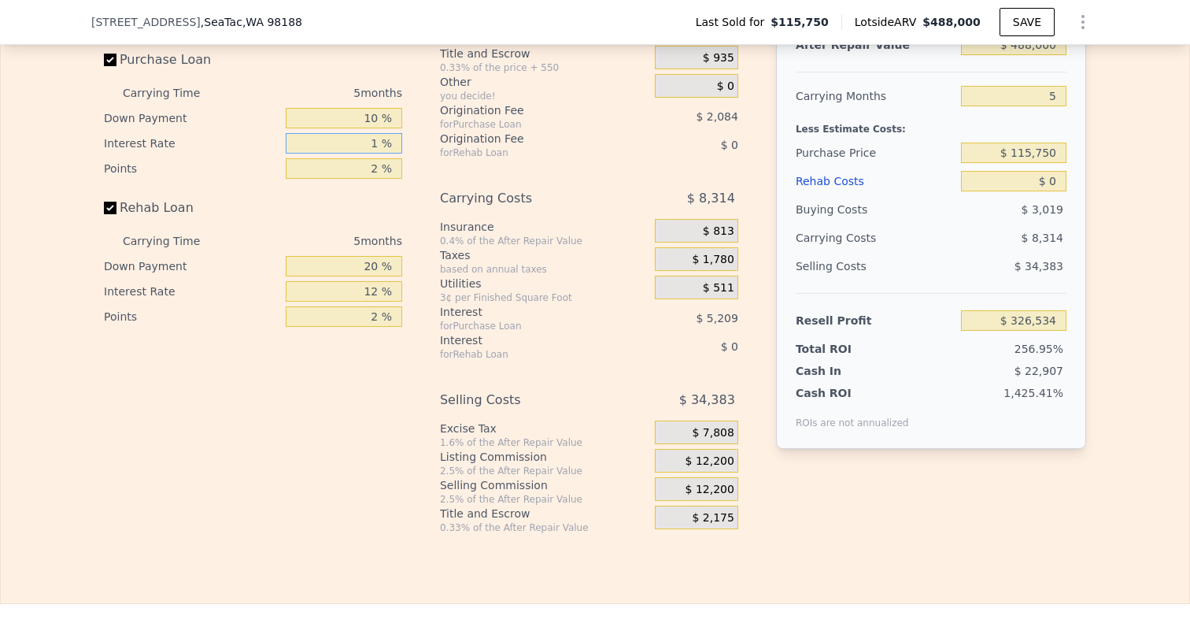
type input "$ 331,309"
type input "10 %"
type input "$ 327,404"
type input "10 %"
drag, startPoint x: 366, startPoint y: 167, endPoint x: 382, endPoint y: 167, distance: 15.7
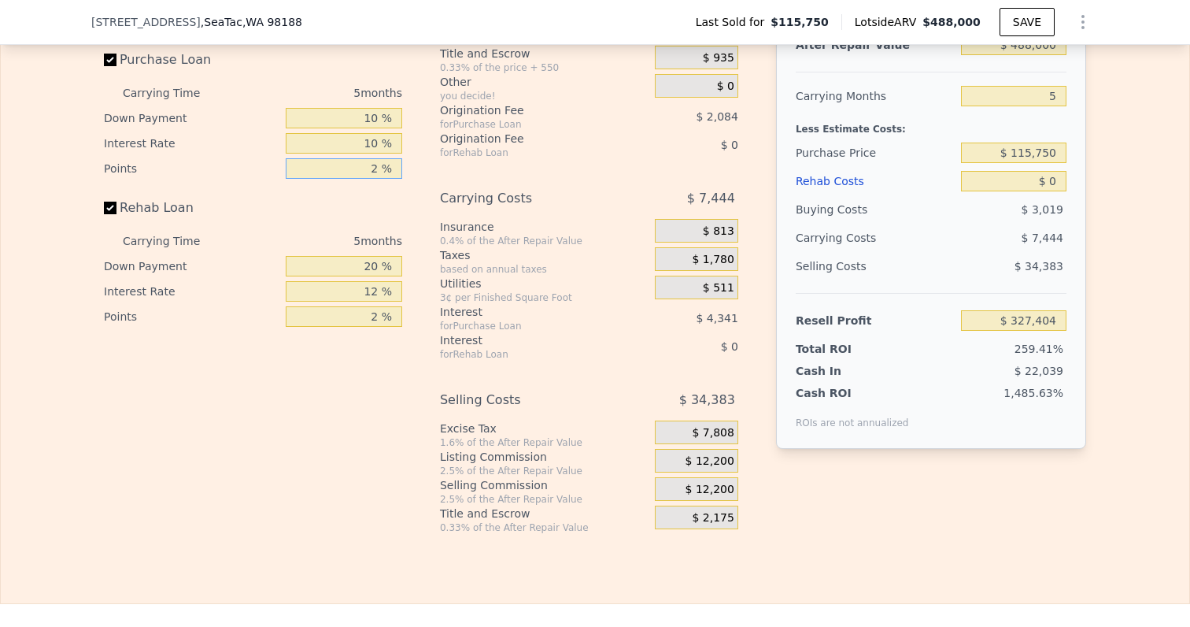
click at [381, 167] on input "2 %" at bounding box center [344, 168] width 116 height 20
type input "1 %"
type input "$ 328,446"
type input "1.5 %"
type input "$ 327,925"
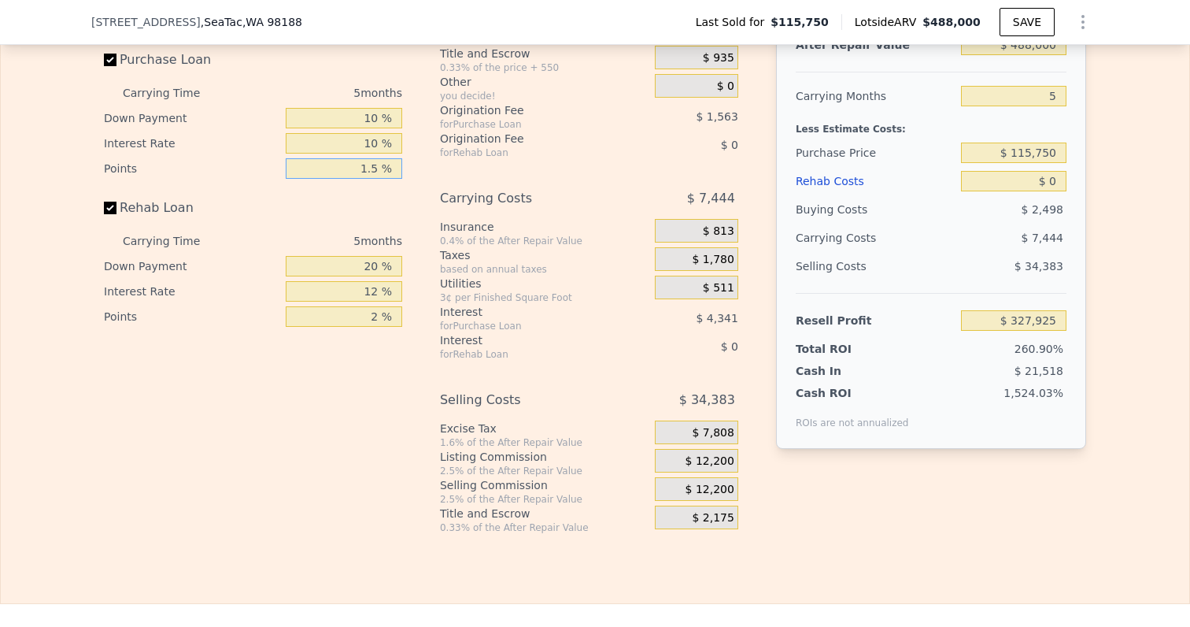
type input "1.5 %"
click at [394, 196] on div "Rehab Loan" at bounding box center [253, 211] width 298 height 35
drag, startPoint x: 364, startPoint y: 266, endPoint x: 422, endPoint y: 266, distance: 58.2
click at [422, 266] on div "Interest-Only Financing Purchase Loan Carrying Time 5 months Down Payment 10 % …" at bounding box center [595, 272] width 982 height 523
type input "10 %"
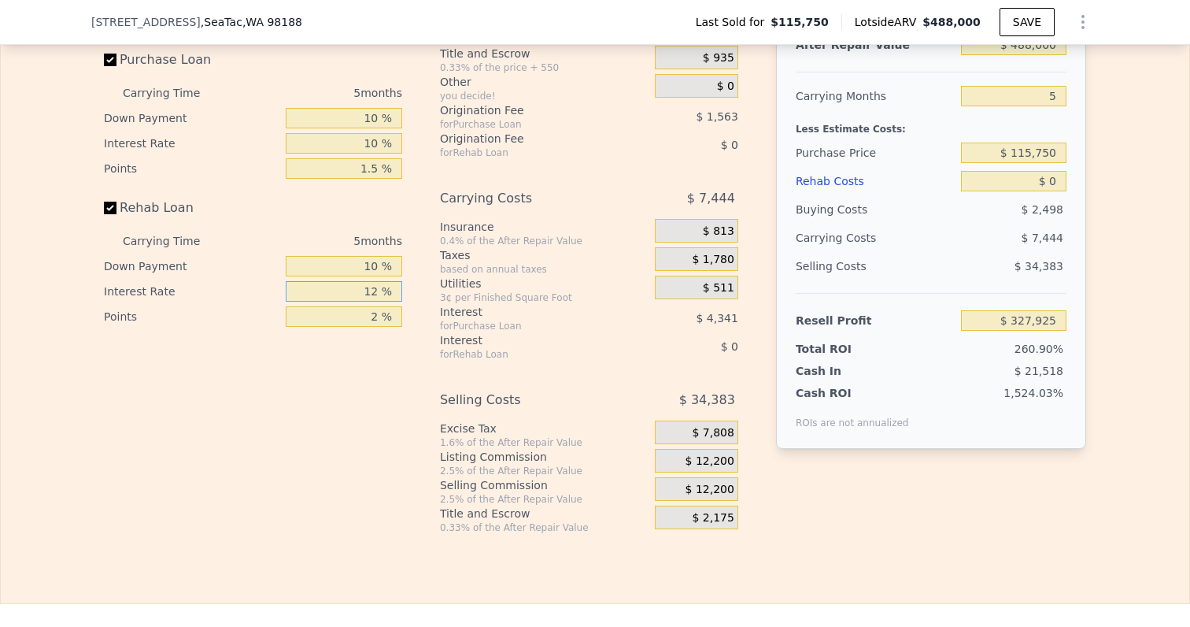
click at [364, 298] on input "12 %" at bounding box center [344, 291] width 116 height 20
drag, startPoint x: 364, startPoint y: 290, endPoint x: 439, endPoint y: 290, distance: 74.8
click at [439, 290] on div "Interest-Only Financing Purchase Loan Carrying Time 5 months Down Payment 10 % …" at bounding box center [595, 272] width 982 height 523
type input "10 %"
drag, startPoint x: 372, startPoint y: 320, endPoint x: 388, endPoint y: 320, distance: 15.7
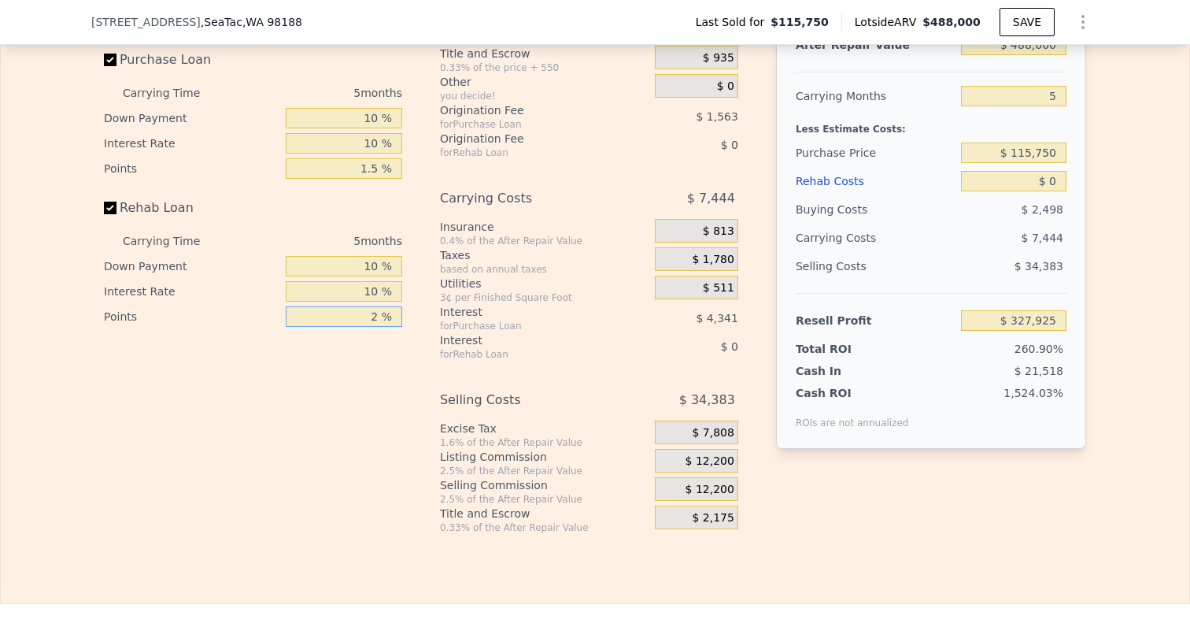
click at [388, 320] on input "2 %" at bounding box center [344, 316] width 116 height 20
type input "1.5 %"
click at [364, 379] on div "Interest-Only Financing Purchase Loan Carrying Time 5 months Down Payment 10 % …" at bounding box center [259, 272] width 311 height 523
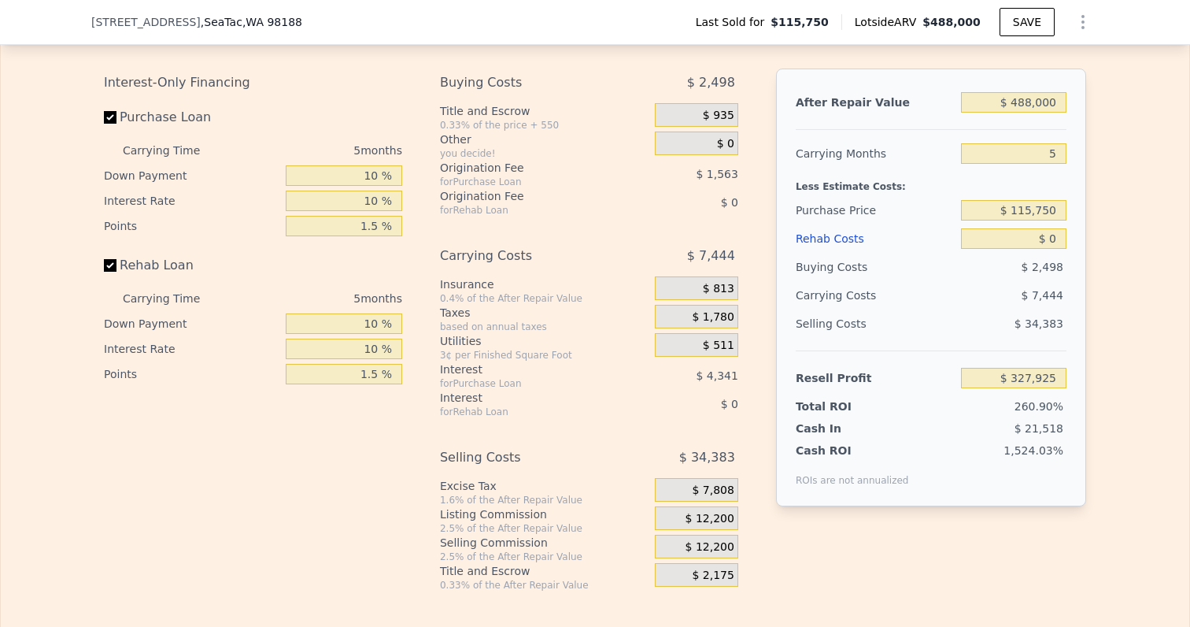
scroll to position [2038, 0]
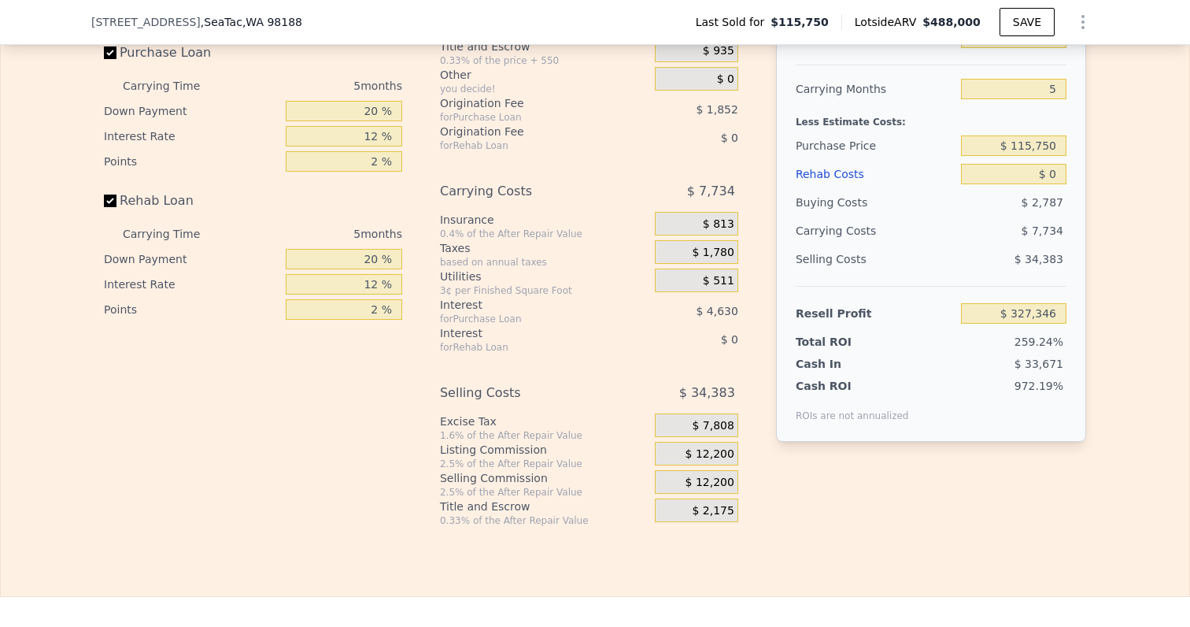
scroll to position [1963, 0]
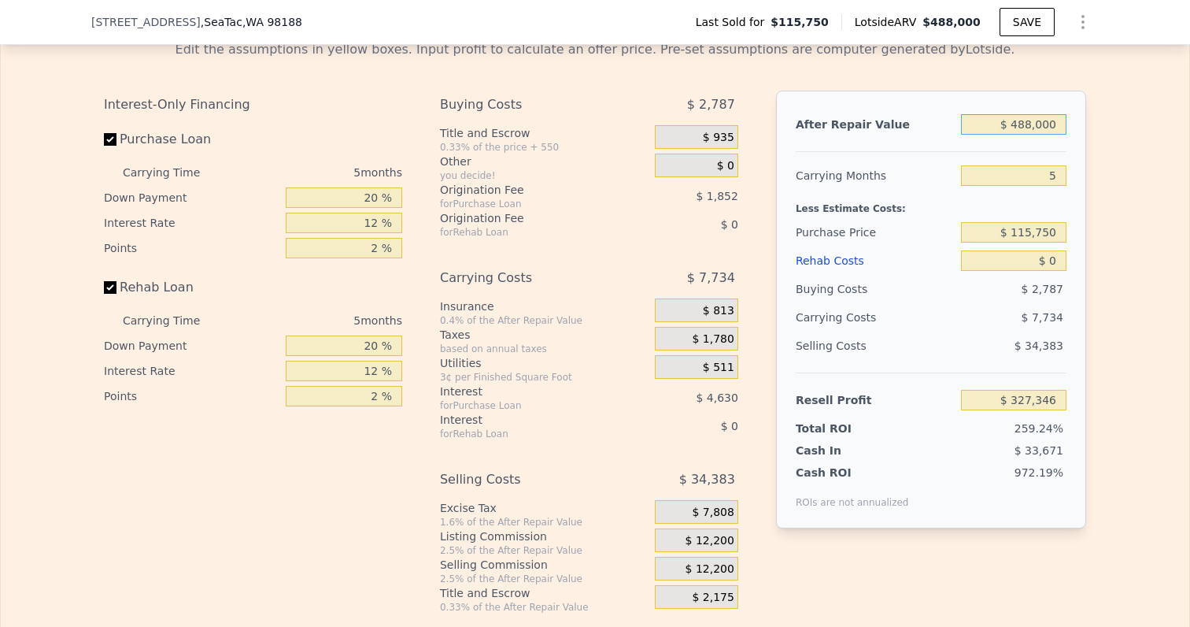
drag, startPoint x: 1013, startPoint y: 124, endPoint x: 1128, endPoint y: 124, distance: 114.9
click at [1128, 124] on div "Edit the assumptions in yellow boxes. Input profit to calculate an offer price.…" at bounding box center [595, 321] width 1189 height 586
type input "$ 5"
type input "-$ 126,003"
type input "$ 50"
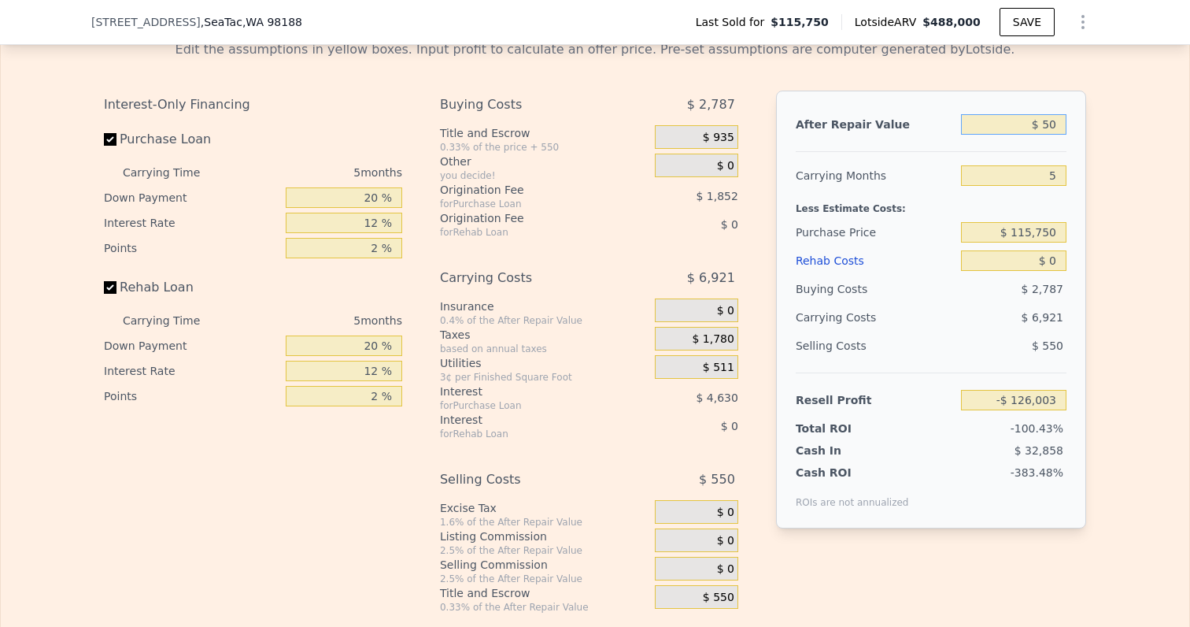
type input "-$ 125,961"
type input "$ 500"
type input "-$ 125,545"
type input "$ 5,000"
type input "-$ 121,363"
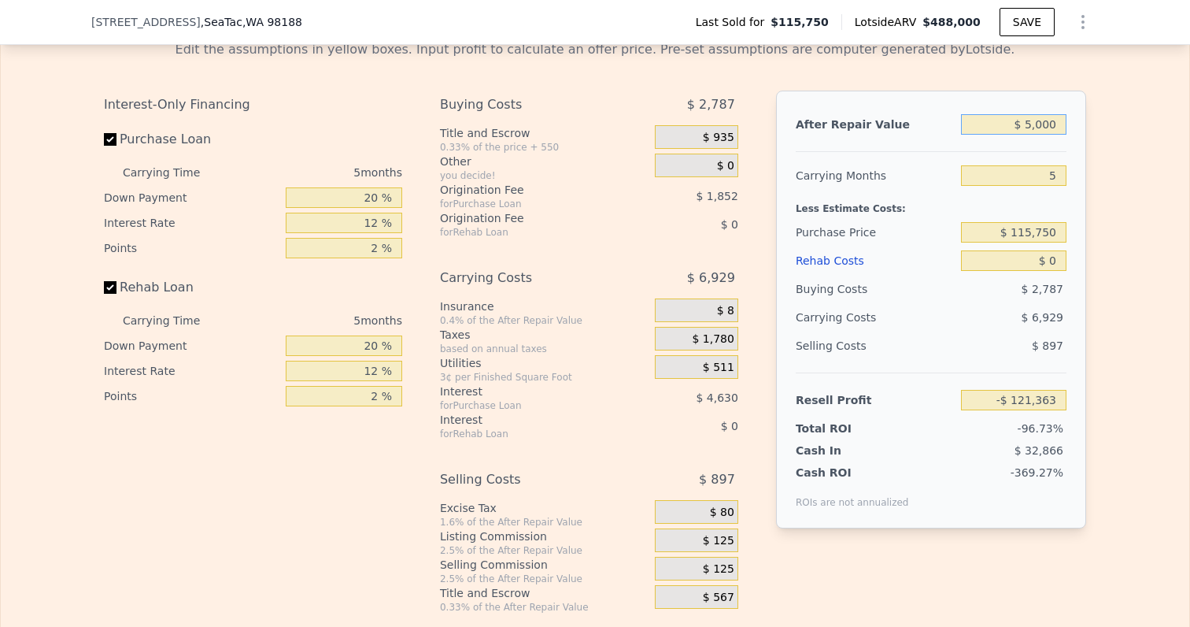
type input "$ 50,000"
type input "-$ 79,558"
type input "$ 500,000"
type input "$ 338,494"
drag, startPoint x: 1042, startPoint y: 172, endPoint x: 1078, endPoint y: 172, distance: 36.2
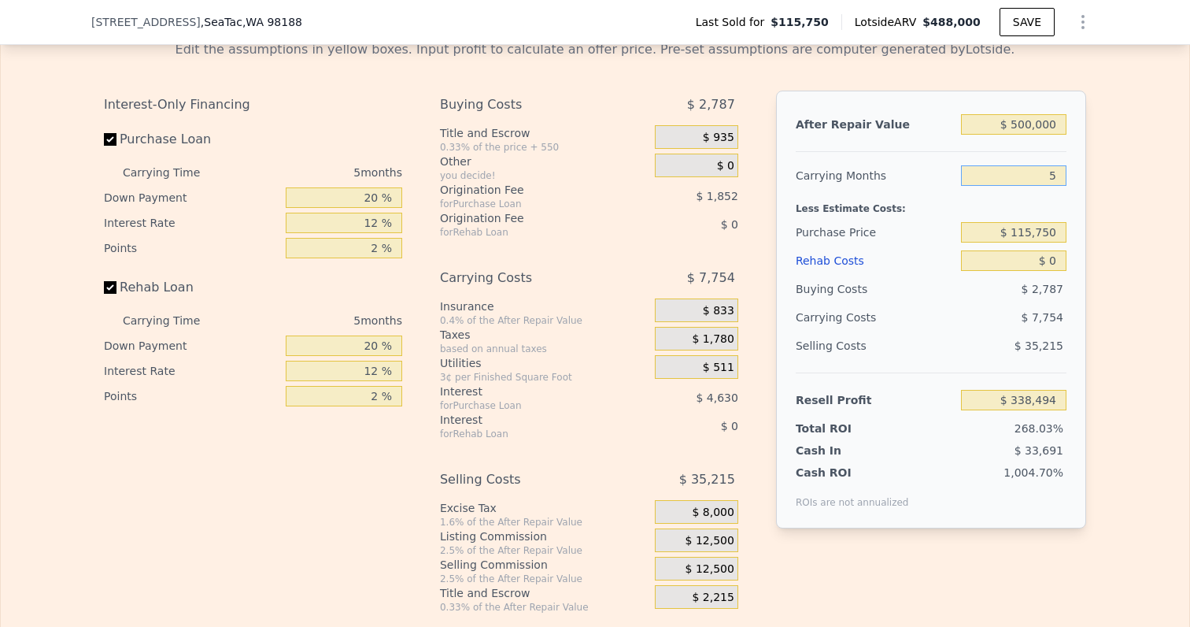
click at [1078, 172] on div "After Repair Value $ 500,000 Carrying Months 5 Less Estimate Costs: Purchase Pr…" at bounding box center [931, 310] width 310 height 438
type input "4"
type input "$ 340,044"
type input "4"
click at [1047, 222] on input "$ 115,750" at bounding box center [1013, 232] width 105 height 20
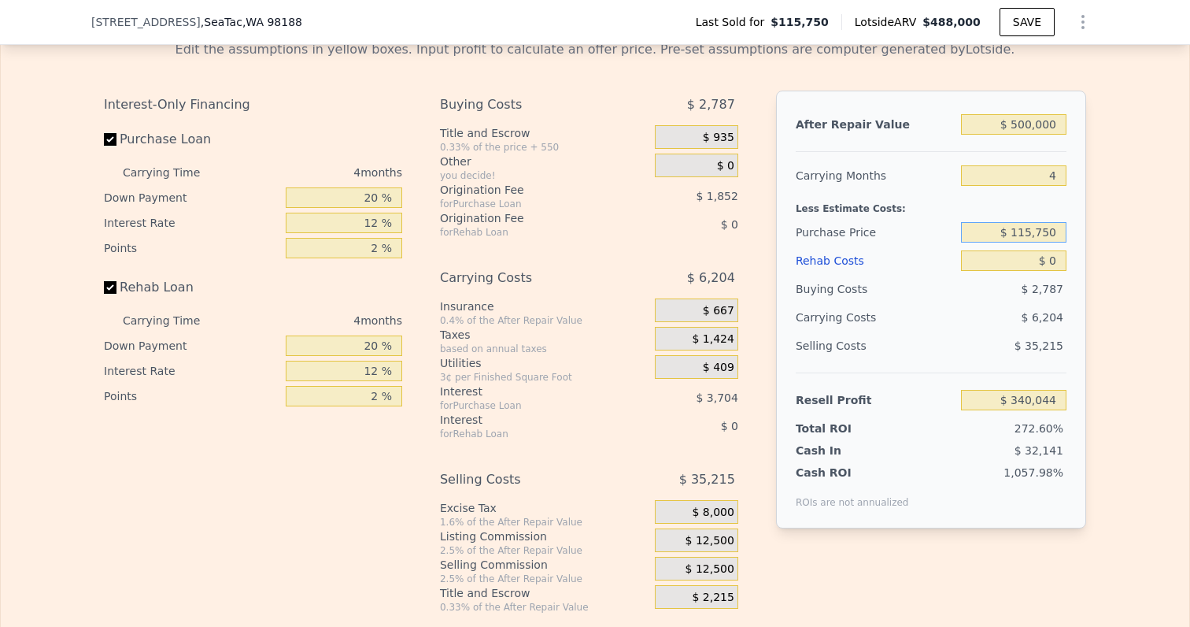
click at [1022, 235] on input "$ 115,750" at bounding box center [1013, 232] width 105 height 20
drag, startPoint x: 1048, startPoint y: 235, endPoint x: 1190, endPoint y: 235, distance: 142.5
click at [1189, 235] on html "Search an address or region Solutions Company Open main menu Log In Free Accoun…" at bounding box center [595, 313] width 1190 height 627
type input "$ 330,000"
type input "$ 114,796"
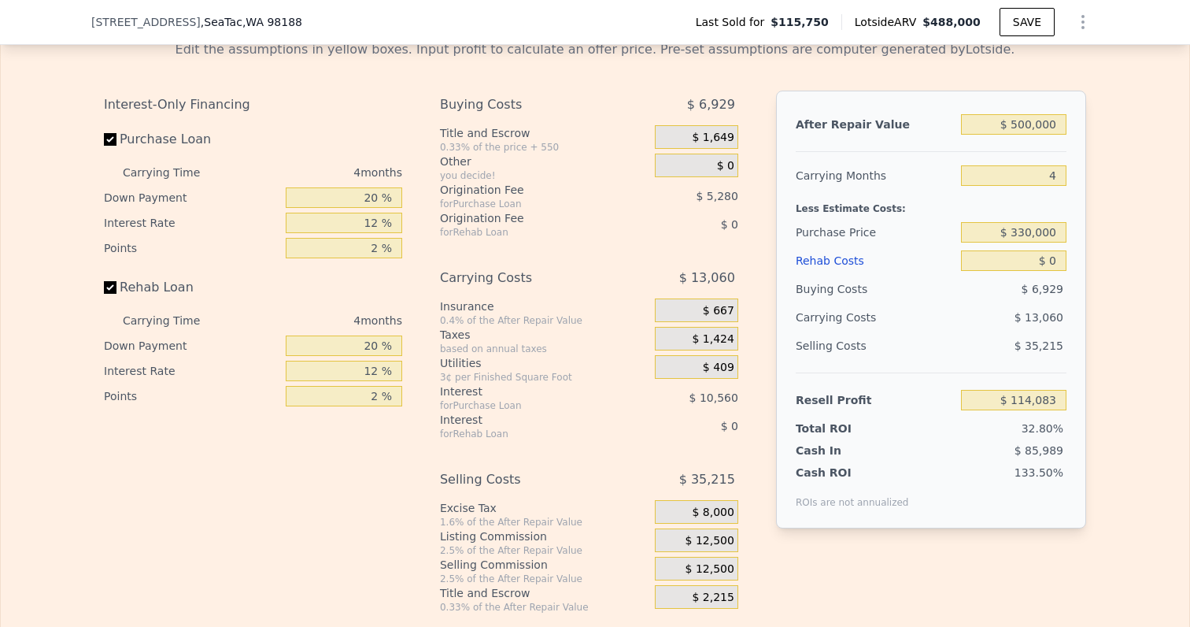
click at [1148, 274] on div "Edit the assumptions in yellow boxes. Input profit to calculate an offer price.…" at bounding box center [595, 321] width 1189 height 586
drag, startPoint x: 1047, startPoint y: 261, endPoint x: 1080, endPoint y: 261, distance: 33.1
click at [1079, 261] on div "After Repair Value $ 500,000 Carrying Months 4 Less Estimate Costs: Purchase Pr…" at bounding box center [931, 310] width 310 height 438
type input "$ 0"
click at [1059, 261] on input "$ 0" at bounding box center [1013, 260] width 105 height 20
